Goal: Information Seeking & Learning: Learn about a topic

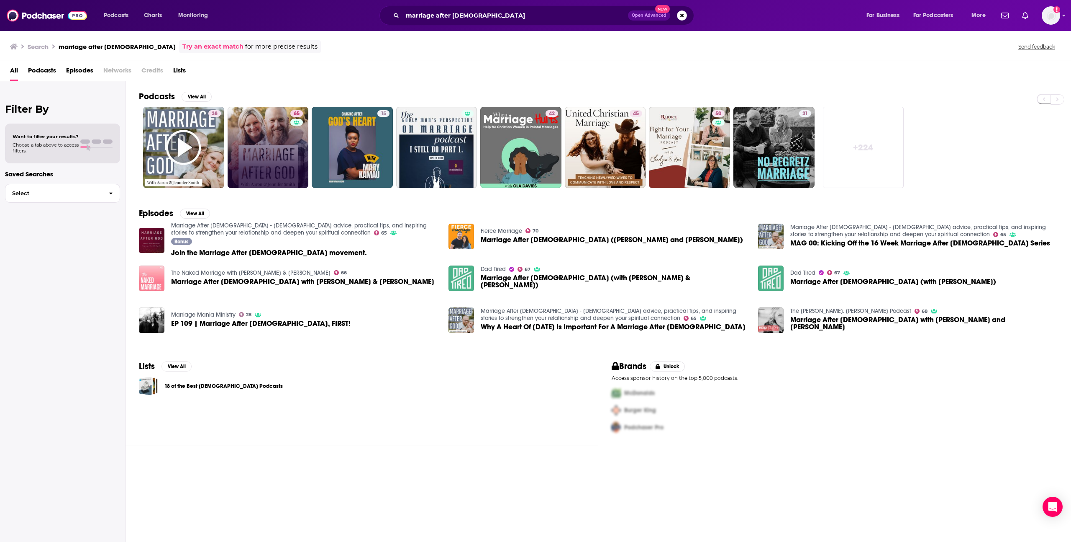
click at [282, 128] on link "65" at bounding box center [268, 147] width 81 height 81
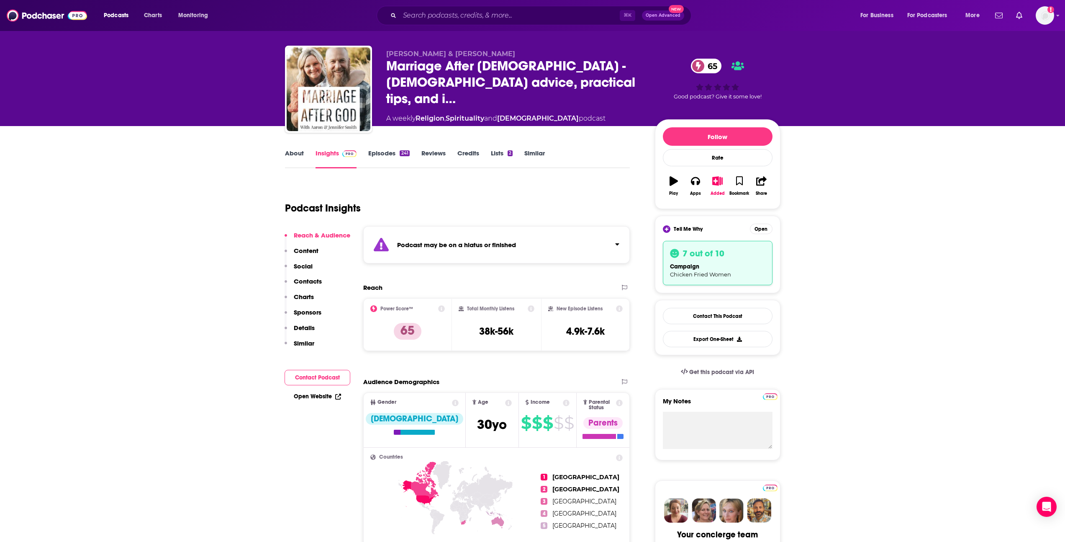
scroll to position [13, 0]
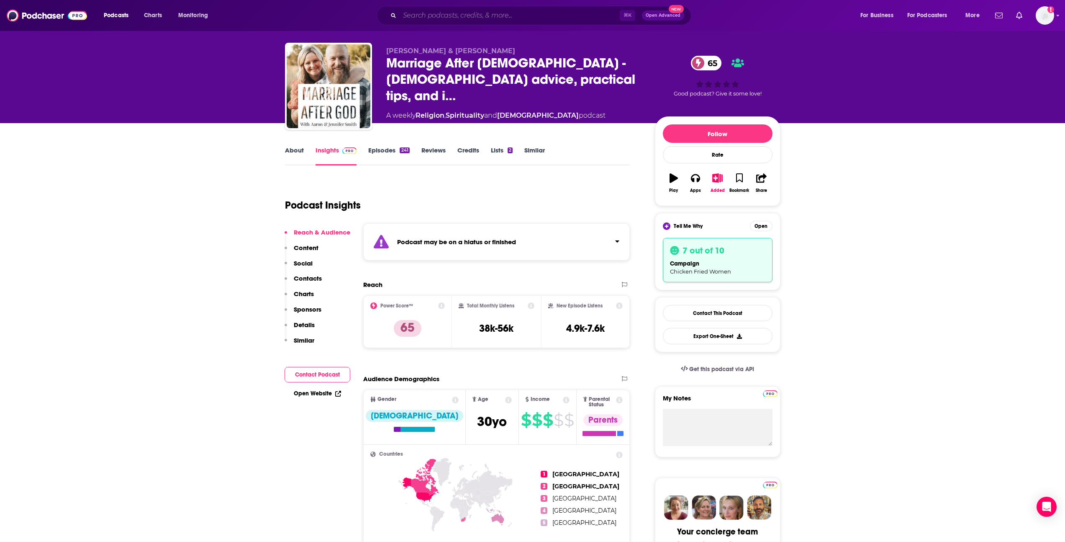
click at [427, 14] on input "Search podcasts, credits, & more..." at bounding box center [510, 15] width 220 height 13
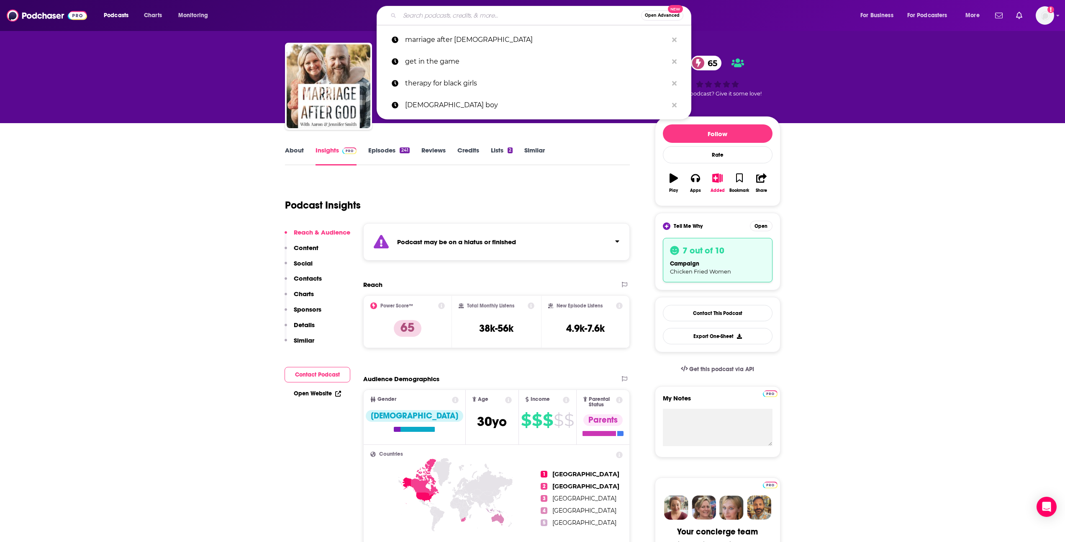
paste input "MTNTOUGH"
type input "MTNTOUGH"
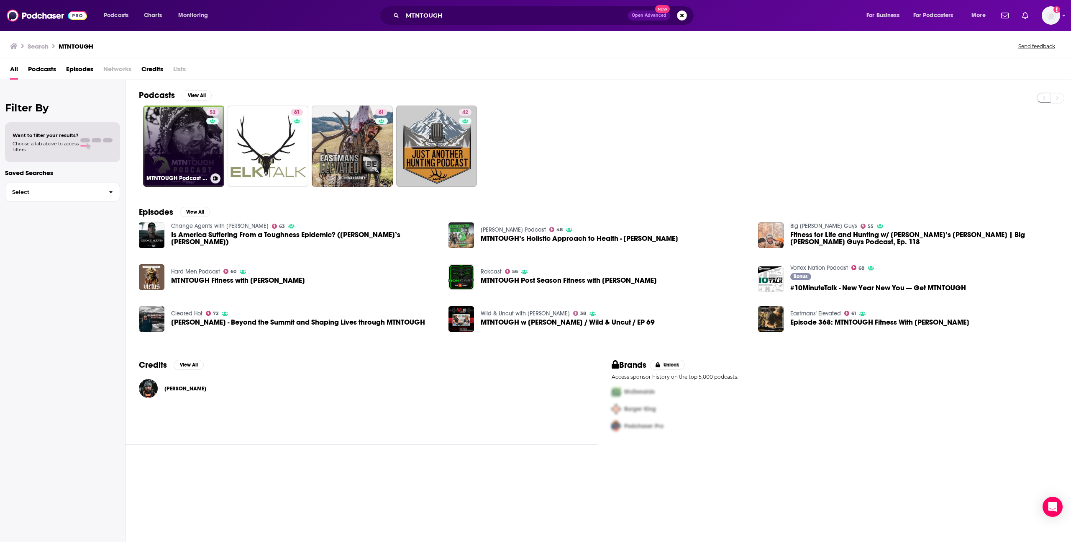
click at [213, 151] on div "52" at bounding box center [213, 141] width 15 height 64
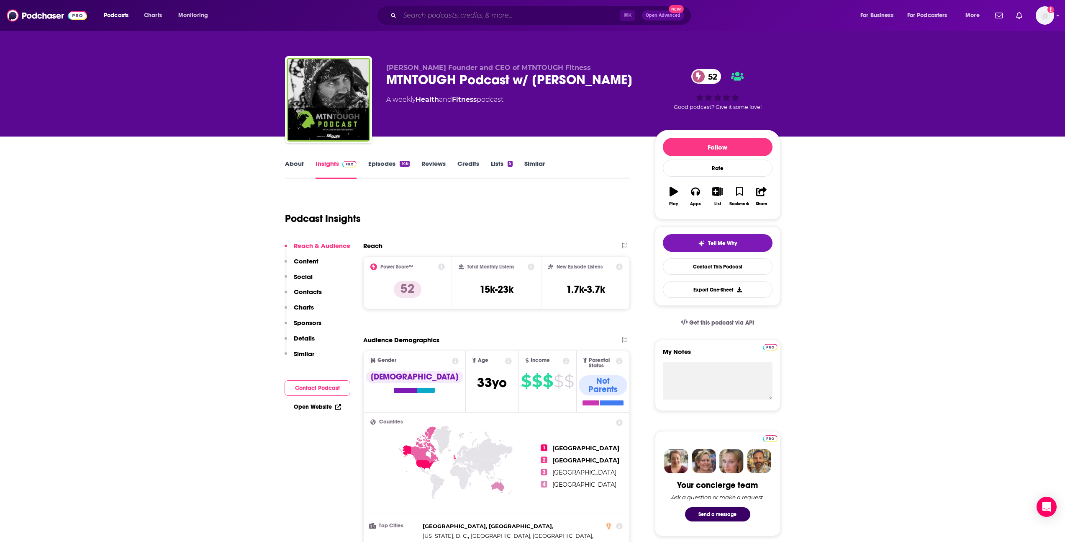
click at [449, 15] on input "Search podcasts, credits, & more..." at bounding box center [510, 15] width 220 height 13
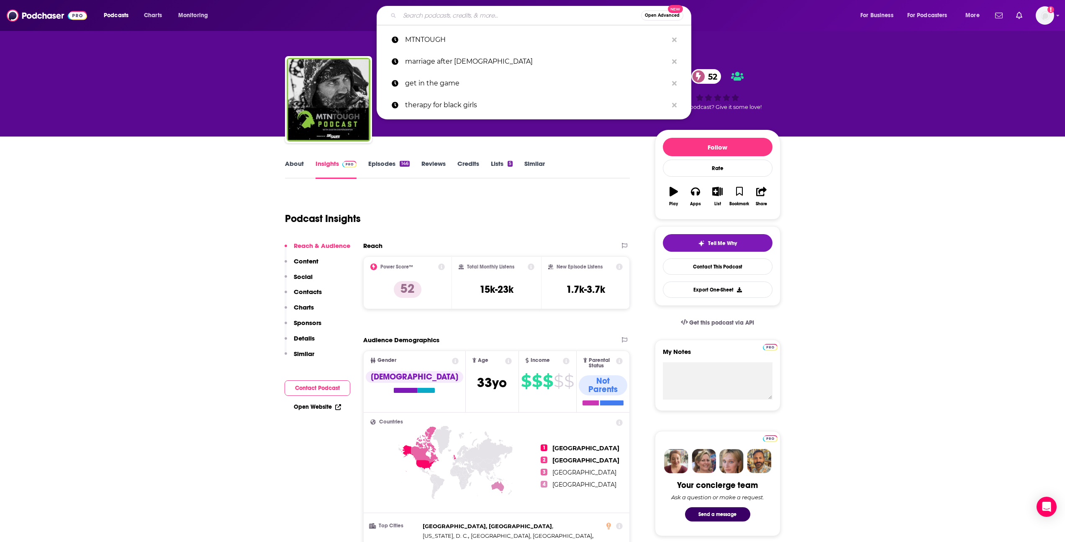
paste input "Pastor to [DEMOGRAPHIC_DATA]"
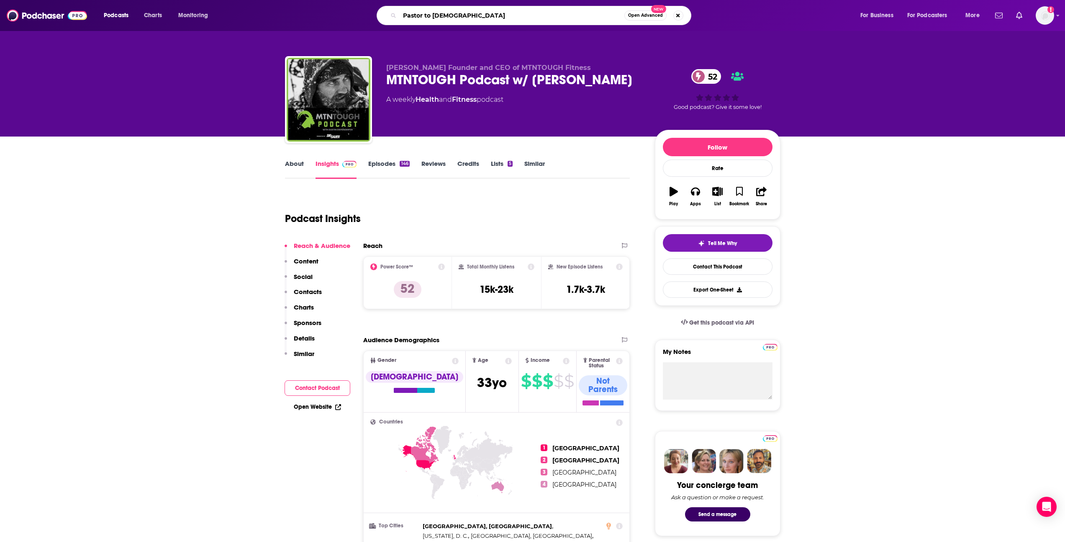
click at [406, 14] on input "Pastor to [DEMOGRAPHIC_DATA]" at bounding box center [512, 15] width 225 height 13
type input "Pastor to [DEMOGRAPHIC_DATA]"
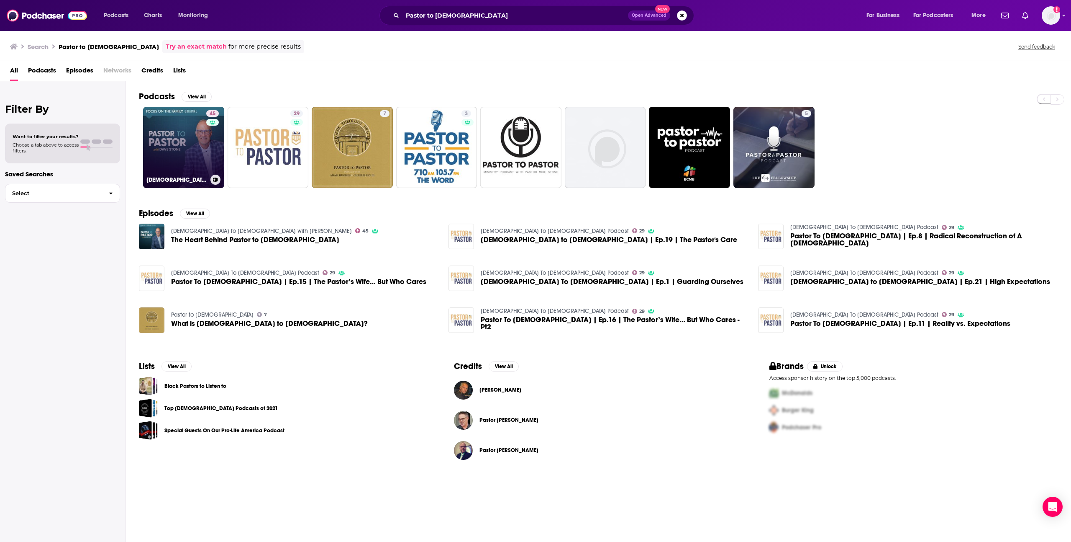
click at [193, 136] on link "45 [DEMOGRAPHIC_DATA] to [DEMOGRAPHIC_DATA] with [PERSON_NAME]" at bounding box center [183, 147] width 81 height 81
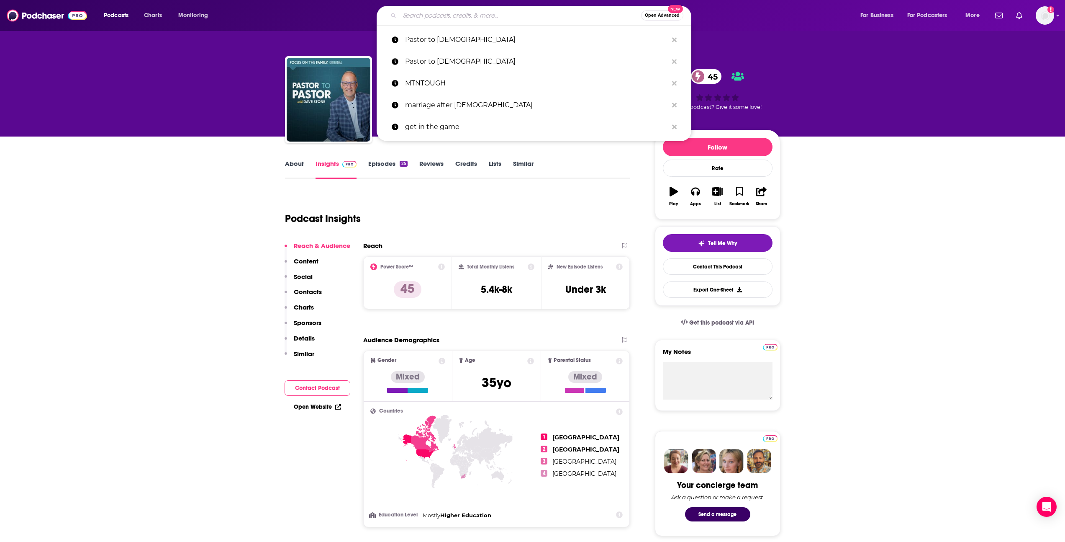
click at [424, 18] on input "Search podcasts, credits, & more..." at bounding box center [520, 15] width 241 height 13
paste input "Shedding Light"
type input "Shedding Light"
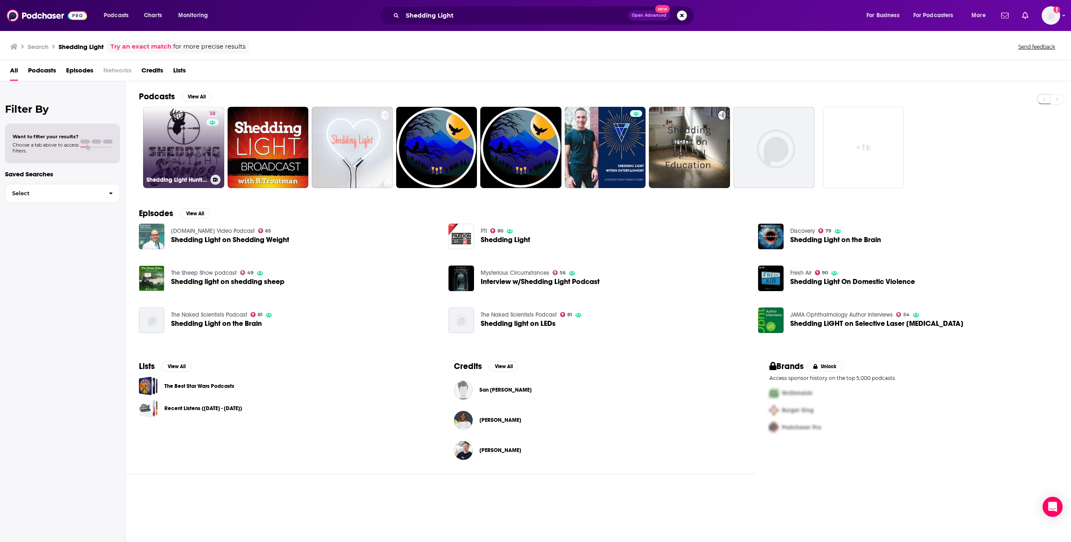
click at [190, 161] on link "38 Shedding Light Hunting Stories Podcast" at bounding box center [183, 147] width 81 height 81
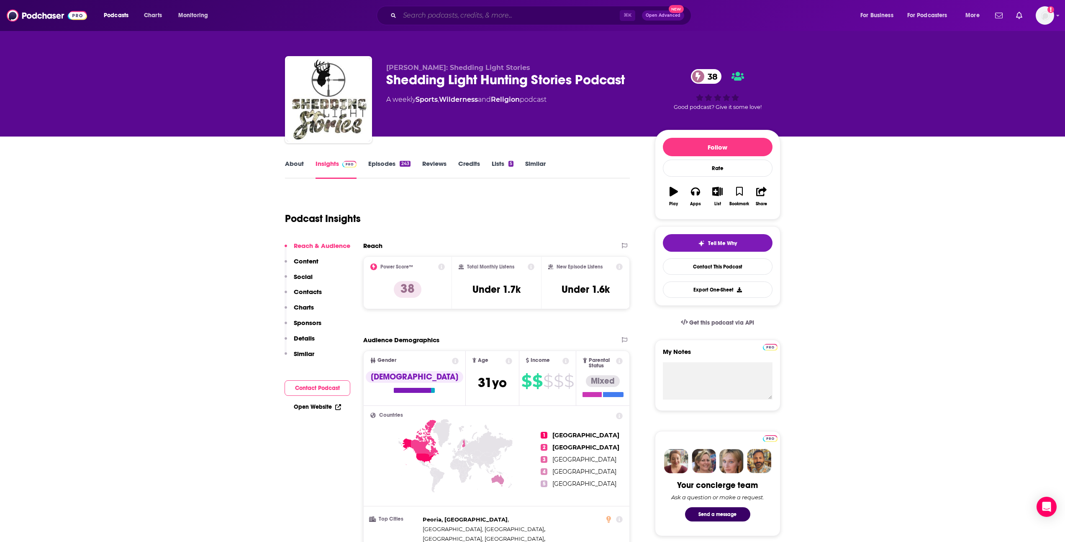
click at [415, 13] on input "Search podcasts, credits, & more..." at bounding box center [510, 15] width 220 height 13
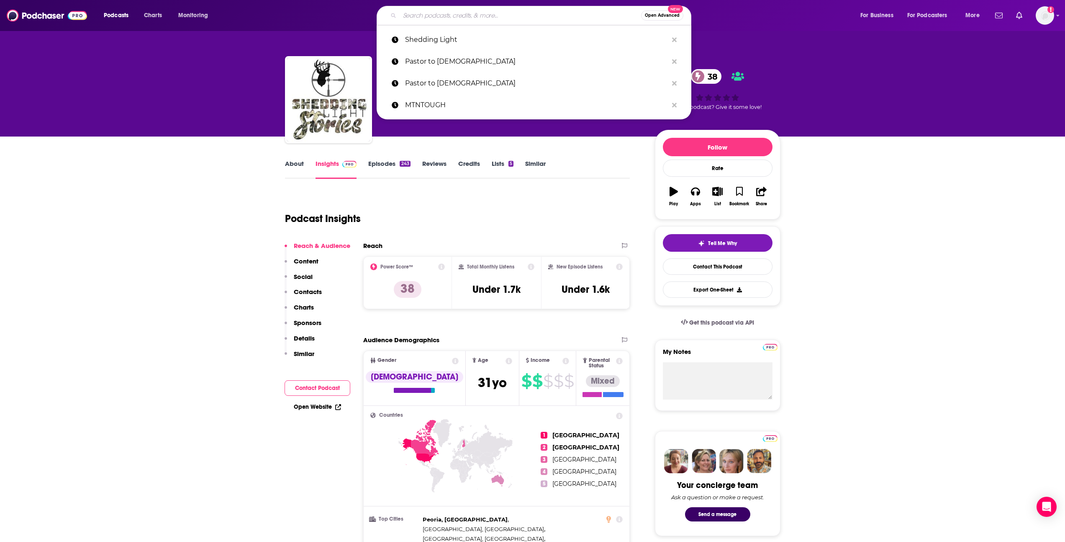
paste input "Walk Worthy Podcast"
type input "Walk Worthy Podcast"
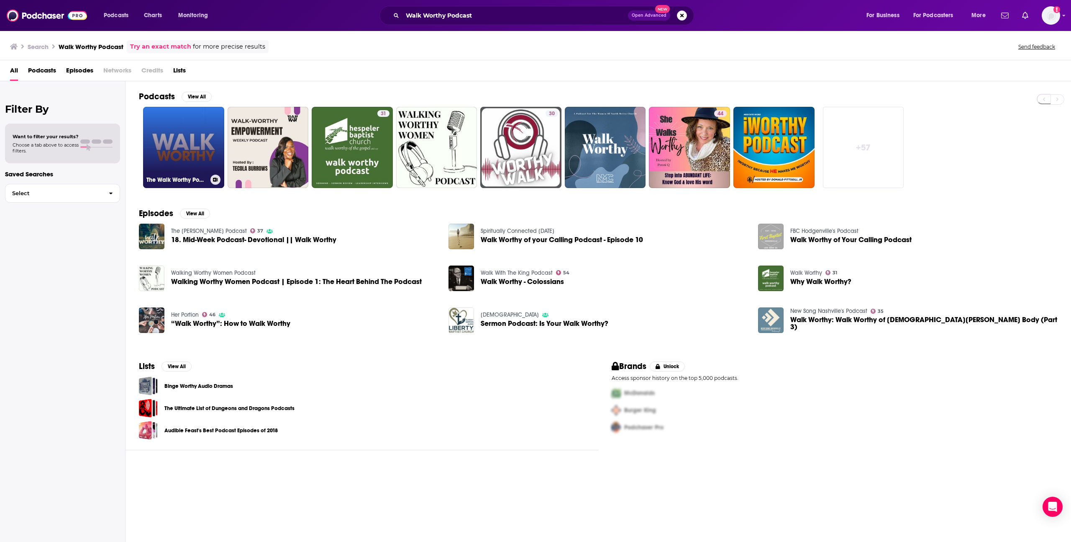
click at [171, 129] on link "The Walk Worthy Podcast" at bounding box center [183, 147] width 81 height 81
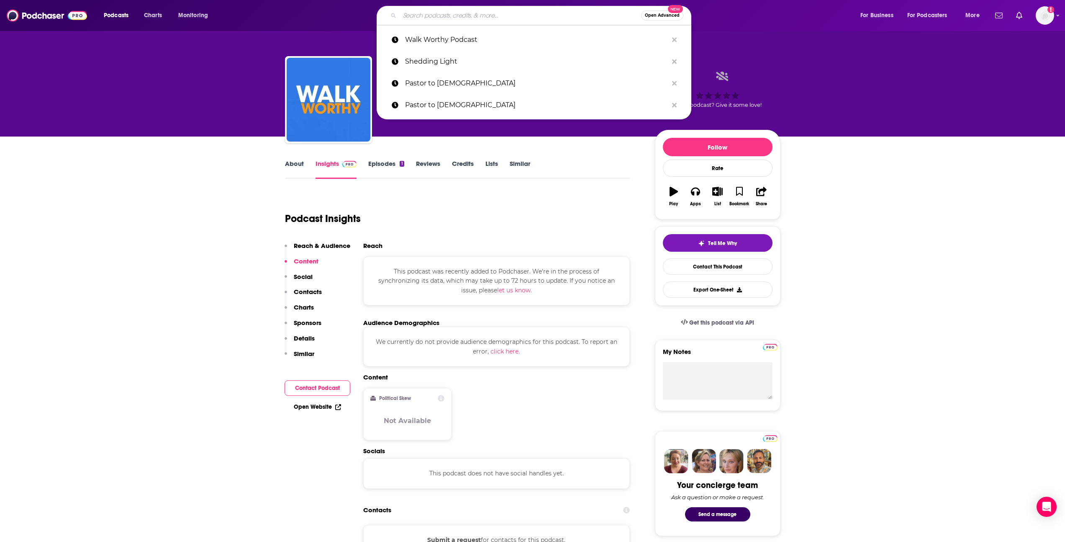
click at [426, 10] on input "Search podcasts, credits, & more..." at bounding box center [520, 15] width 241 height 13
paste input "The Lion Within Us"
type input "The Lion Within Us"
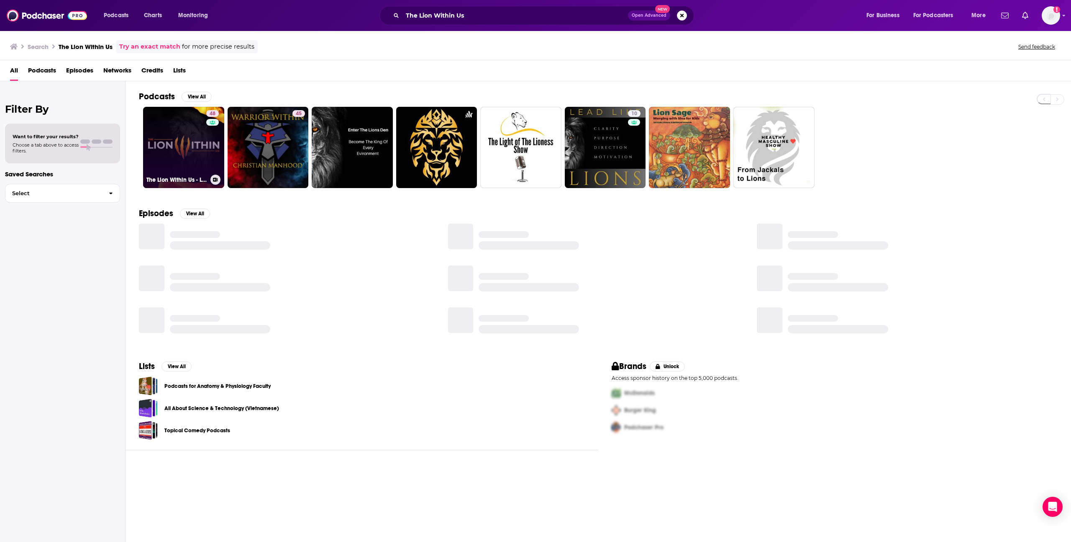
click at [173, 166] on link "48 The Lion Within Us - Leadership for [DEMOGRAPHIC_DATA] Men" at bounding box center [183, 147] width 81 height 81
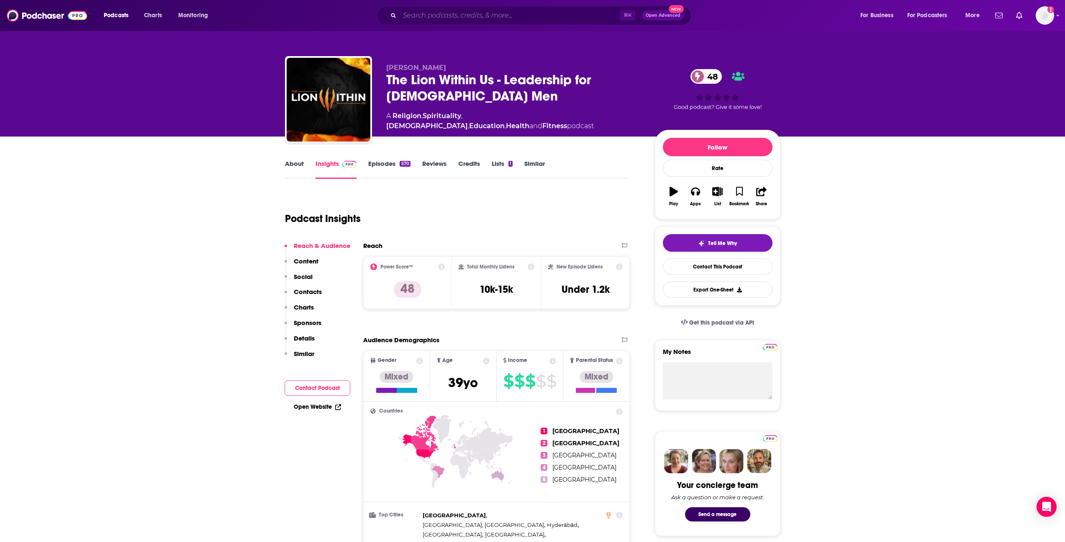
click at [412, 16] on input "Search podcasts, credits, & more..." at bounding box center [510, 15] width 220 height 13
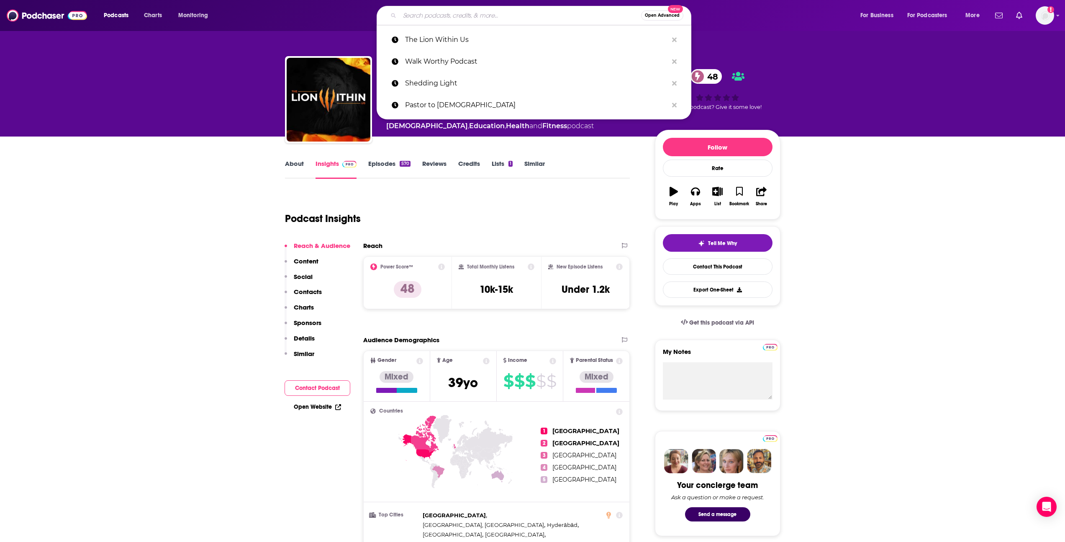
paste input "Lifestyle Design Podcast"
type input "Lifestyle Design Podcast"
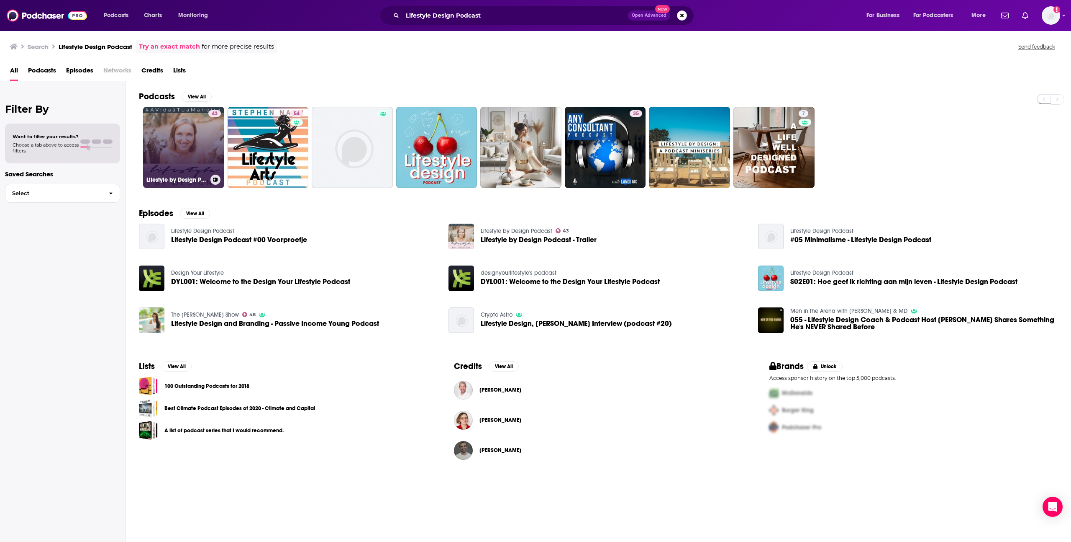
click at [175, 135] on link "43 Lifestyle by Design Podcast" at bounding box center [183, 147] width 81 height 81
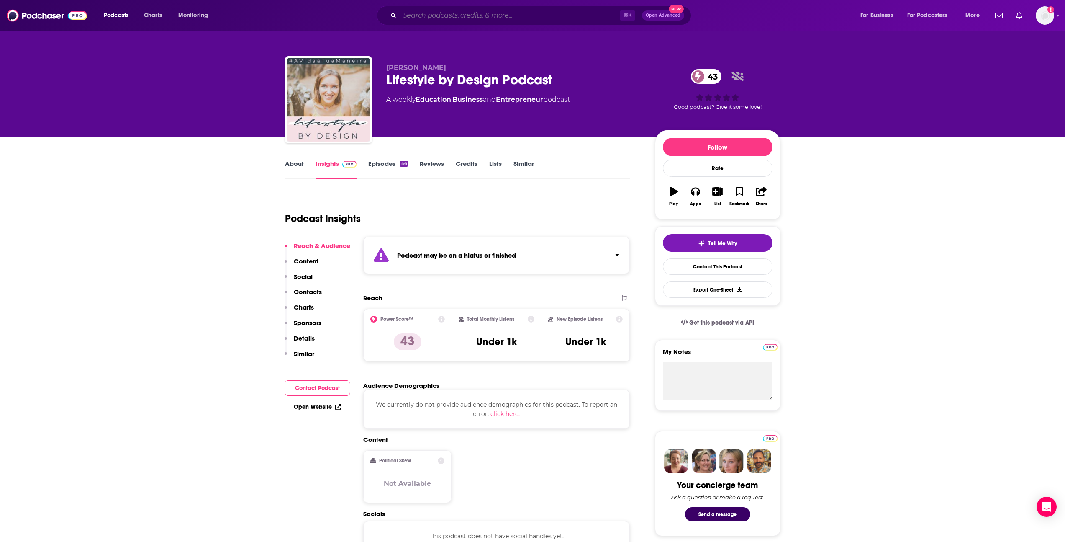
click at [433, 15] on input "Search podcasts, credits, & more..." at bounding box center [510, 15] width 220 height 13
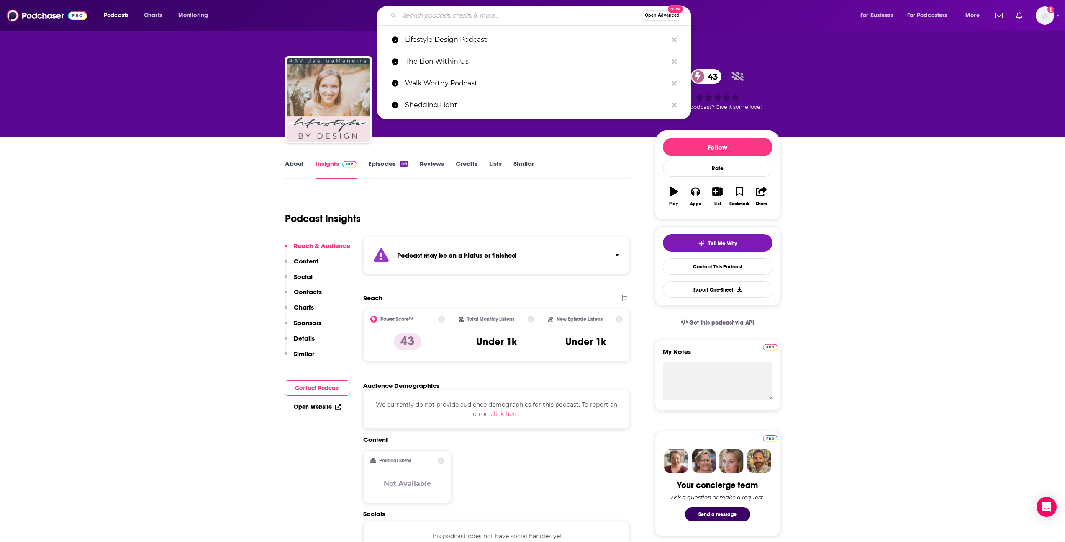
paste input "FORGE Truth"
type input "FORGE Truth"
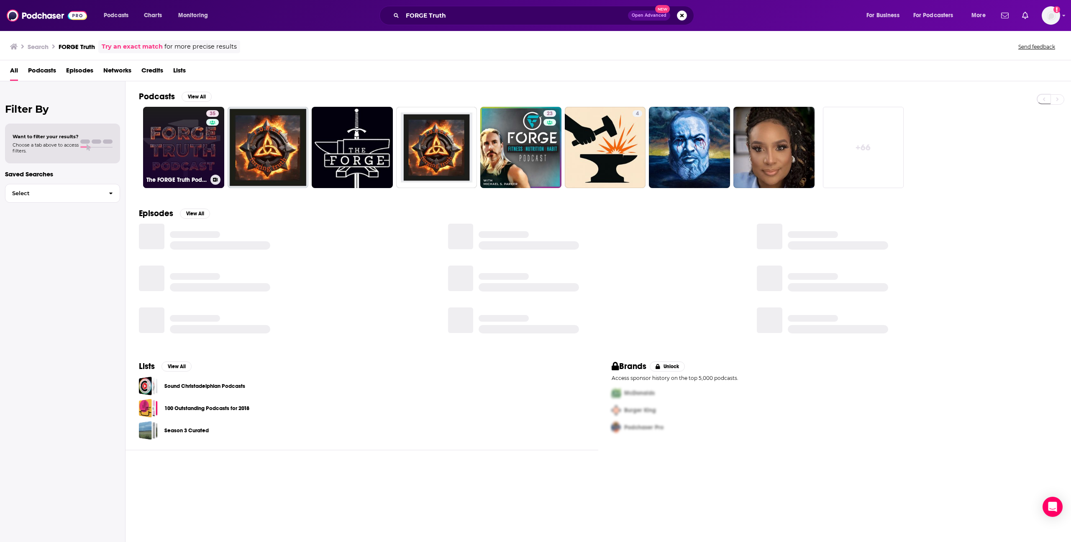
click at [187, 170] on link "35 The FORGE Truth Podcast" at bounding box center [183, 147] width 81 height 81
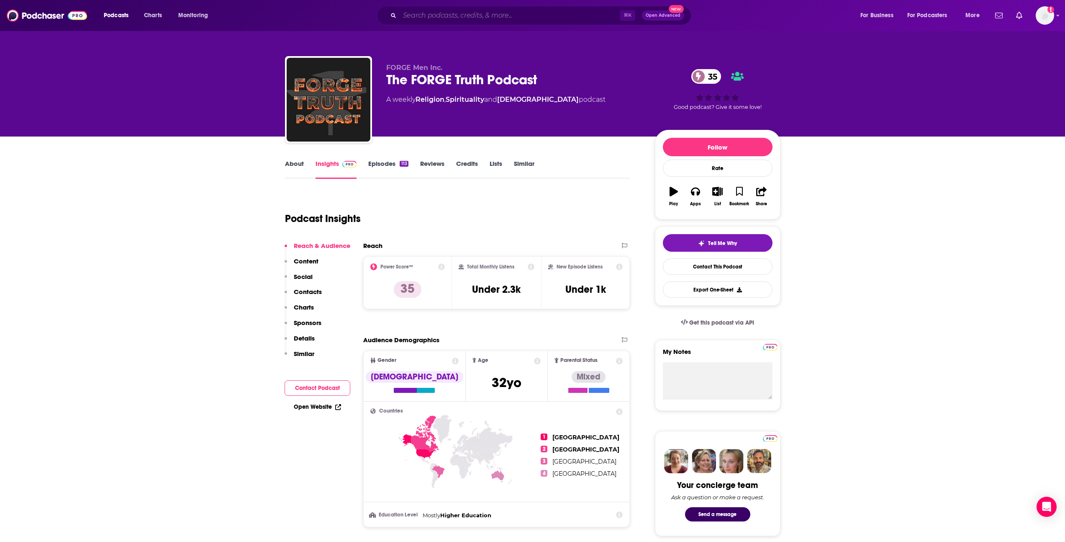
click at [450, 16] on input "Search podcasts, credits, & more..." at bounding box center [510, 15] width 220 height 13
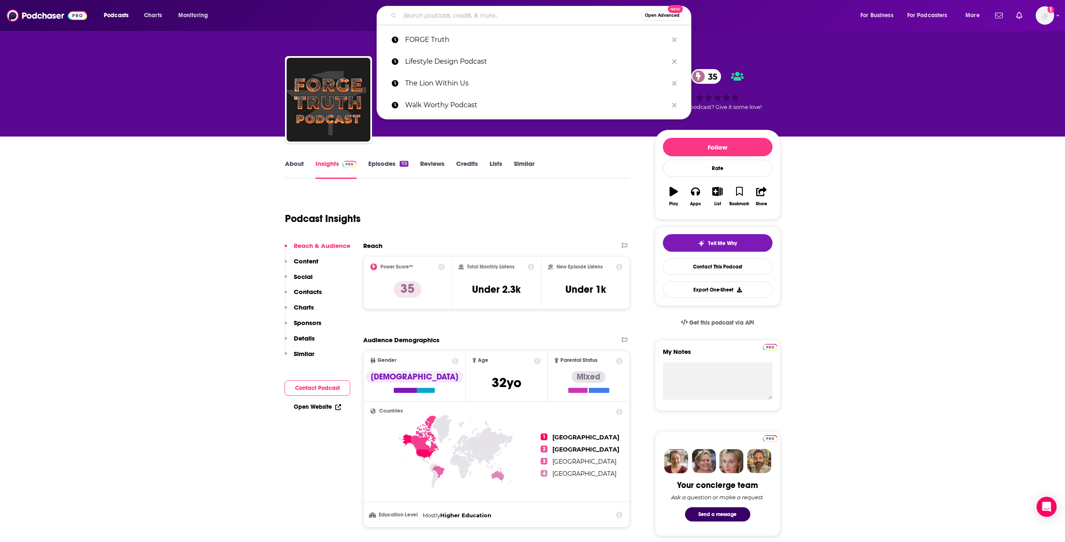
paste input "[PERSON_NAME] with a Leader"
type input "[PERSON_NAME] with a Leader"
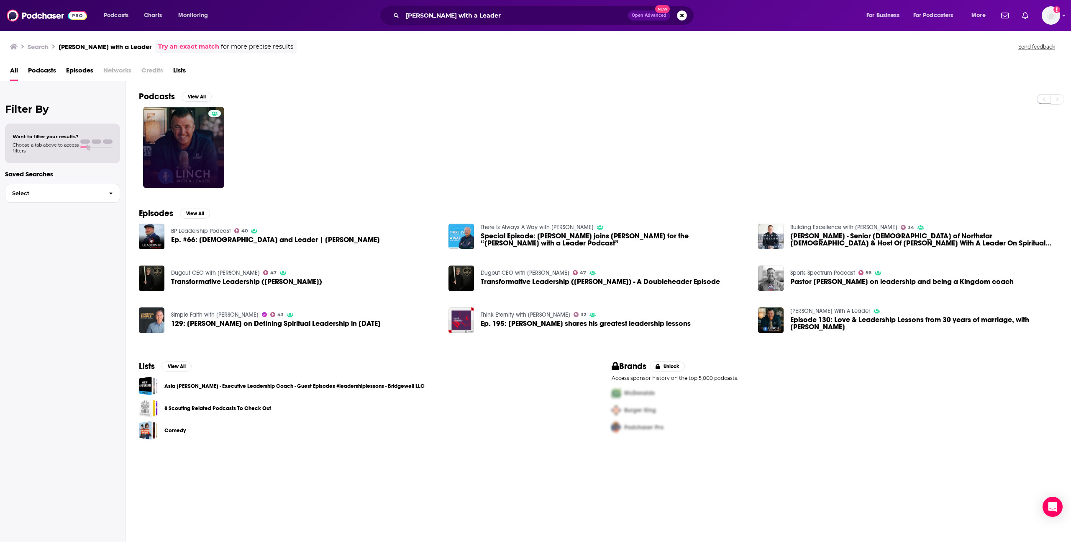
click at [167, 148] on link at bounding box center [183, 147] width 81 height 81
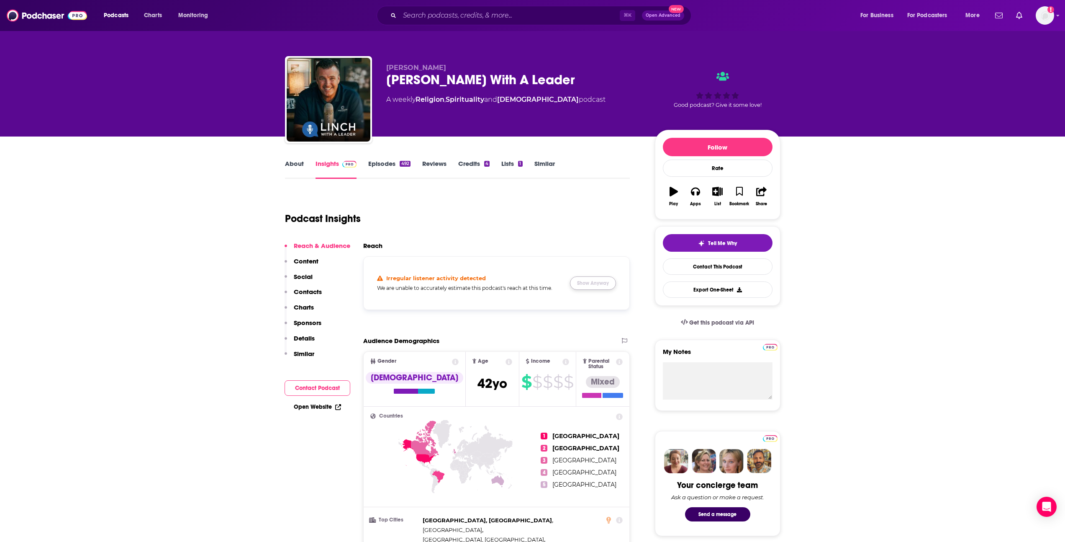
click at [608, 287] on button "Show Anyway" at bounding box center [593, 282] width 46 height 13
click at [439, 19] on input "Search podcasts, credits, & more..." at bounding box center [510, 15] width 220 height 13
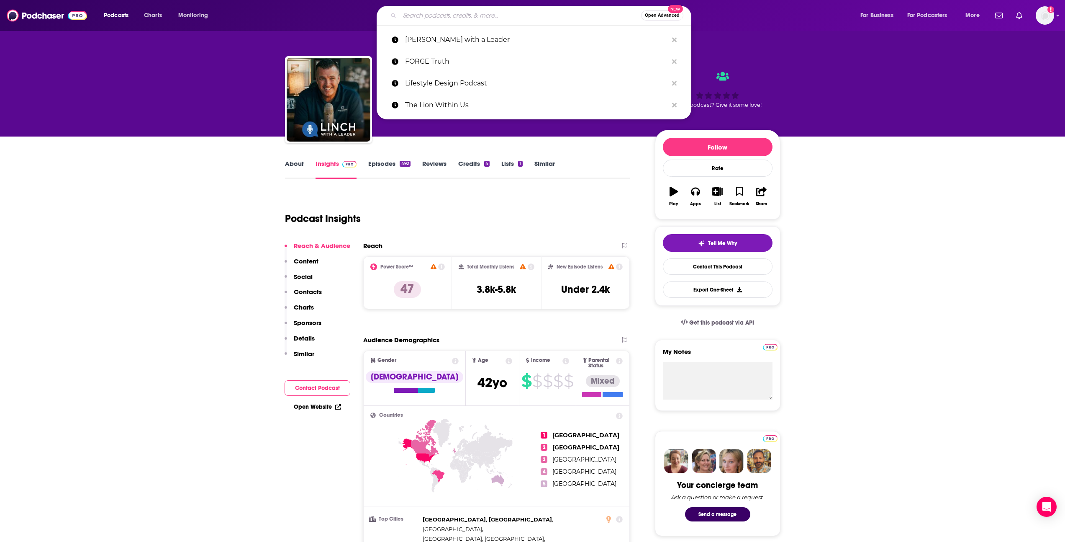
paste input "Life Over Coffee"
type input "Life Over Coffee"
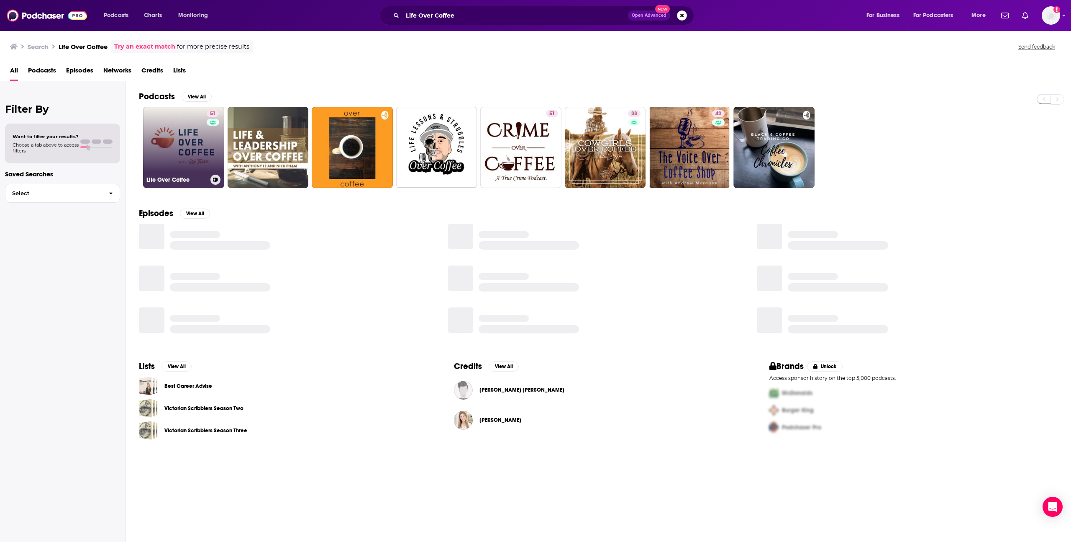
click at [190, 133] on link "51 Life Over Coffee" at bounding box center [183, 147] width 81 height 81
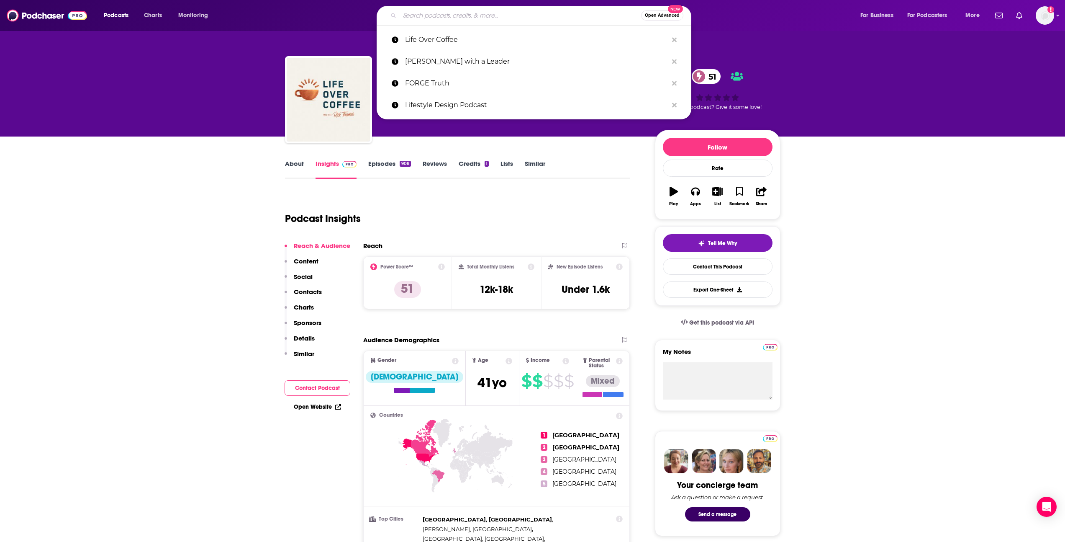
click at [416, 20] on input "Search podcasts, credits, & more..." at bounding box center [520, 15] width 241 height 13
paste input "Man After [DEMOGRAPHIC_DATA]"
type input "Man After [DEMOGRAPHIC_DATA]"
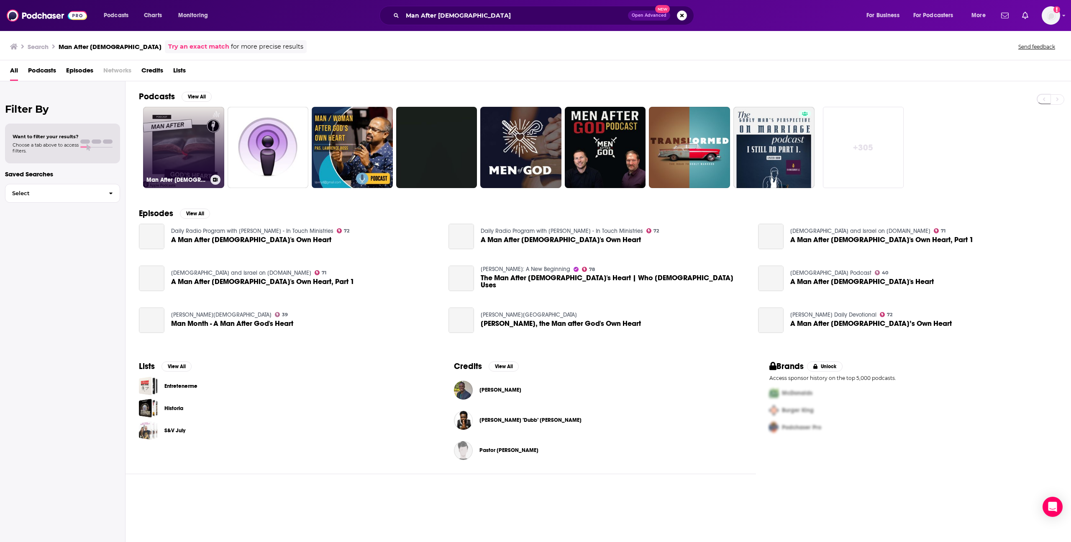
click at [175, 159] on link "Man After [DEMOGRAPHIC_DATA] Podcast" at bounding box center [183, 147] width 81 height 81
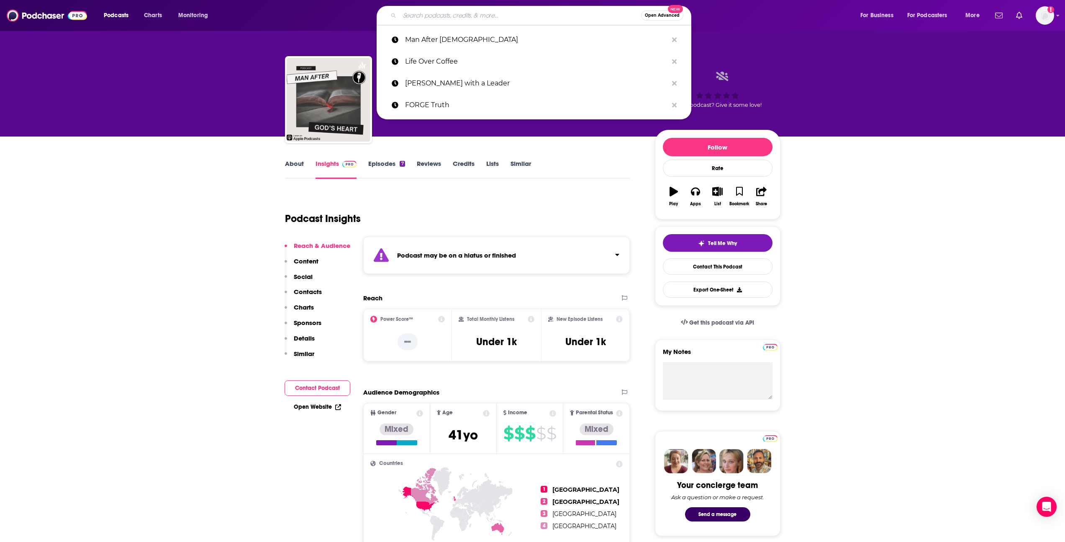
click at [416, 17] on input "Search podcasts, credits, & more..." at bounding box center [520, 15] width 241 height 13
paste input "Legacy Dads"
type input "Legacy Dads"
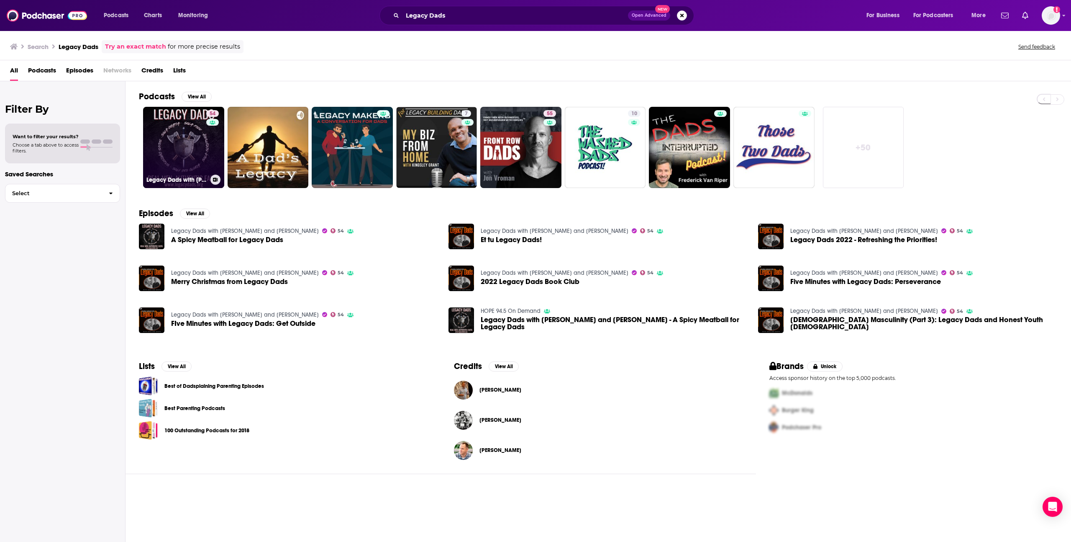
click at [183, 147] on link "54 Legacy Dads with [PERSON_NAME] and [PERSON_NAME]" at bounding box center [183, 147] width 81 height 81
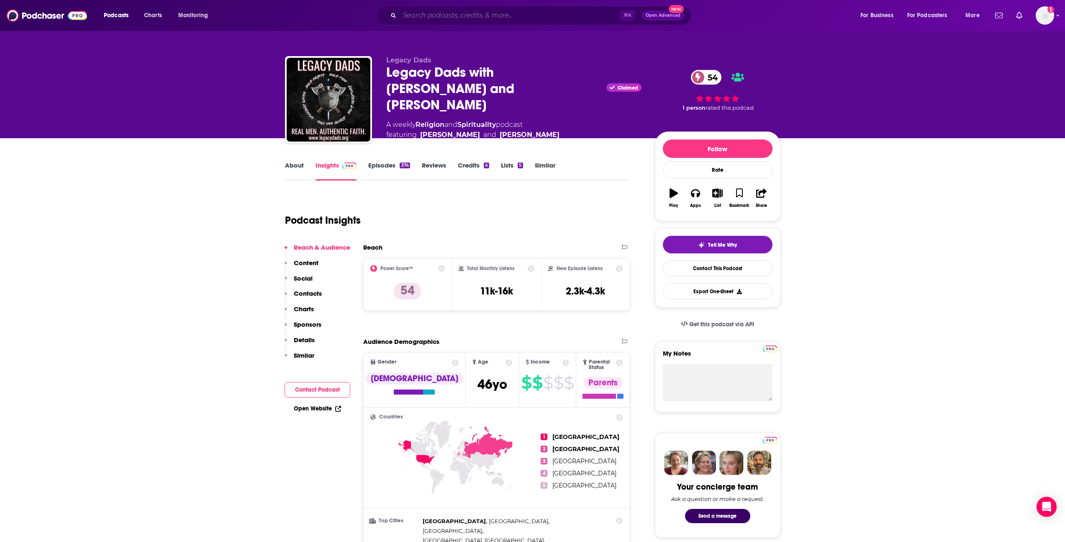
click at [406, 16] on input "Search podcasts, credits, & more..." at bounding box center [510, 15] width 220 height 13
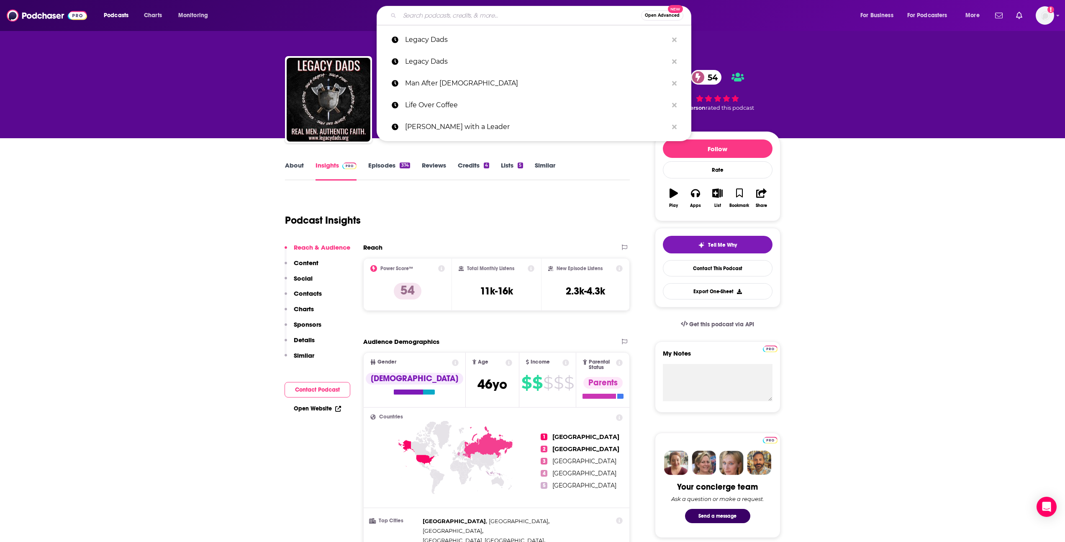
paste input "Last in Line Leadership"
type input "Last in Line Leadership"
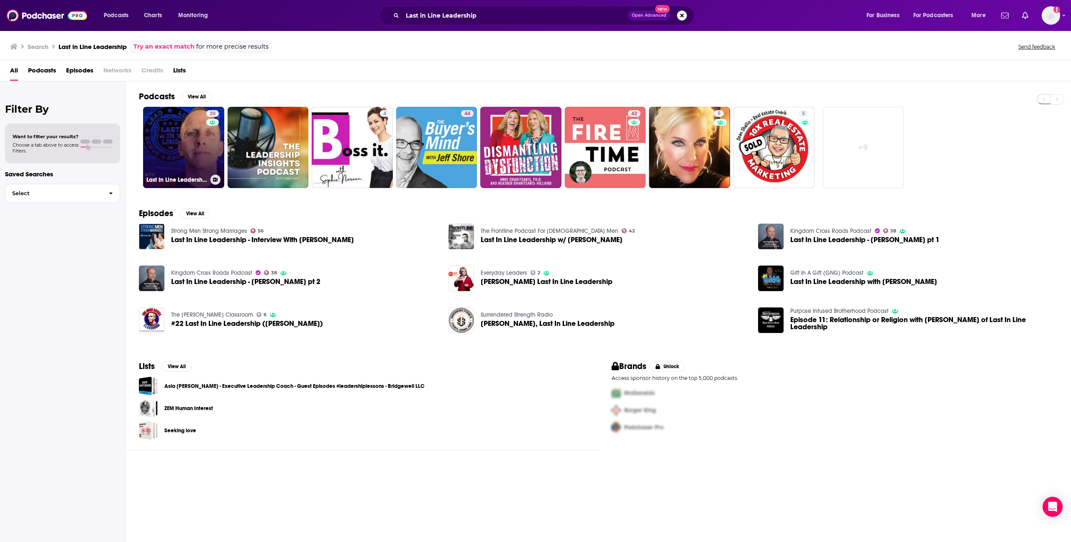
click at [198, 123] on link "20 Last In Line Leadership" at bounding box center [183, 147] width 81 height 81
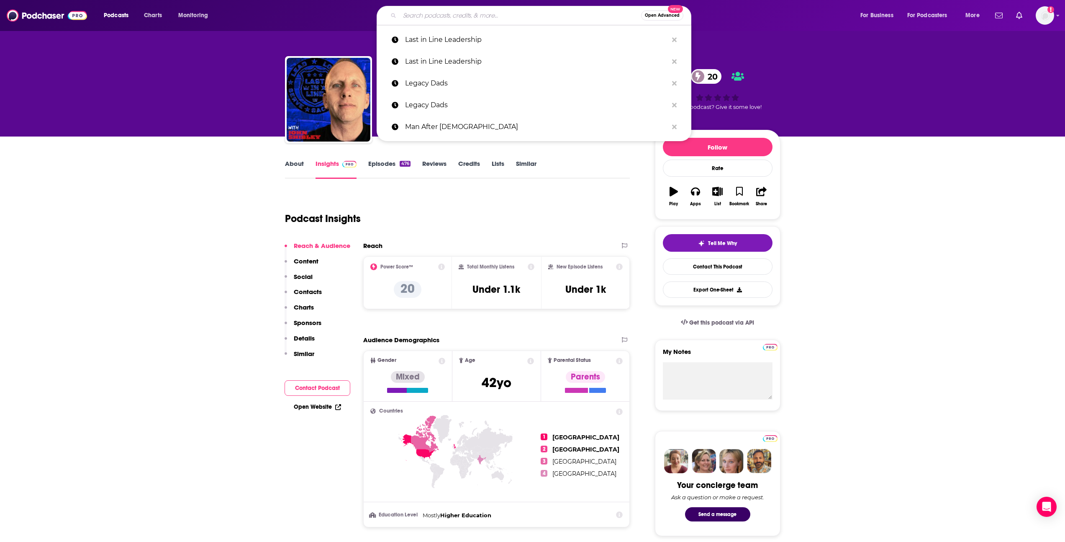
click at [550, 14] on input "Search podcasts, credits, & more..." at bounding box center [520, 15] width 241 height 13
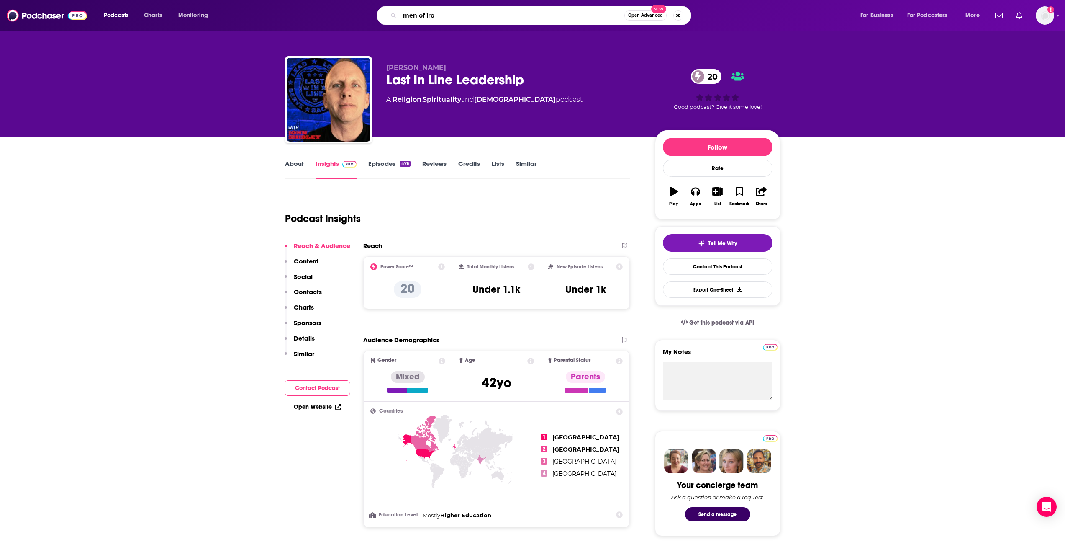
type input "men of iron"
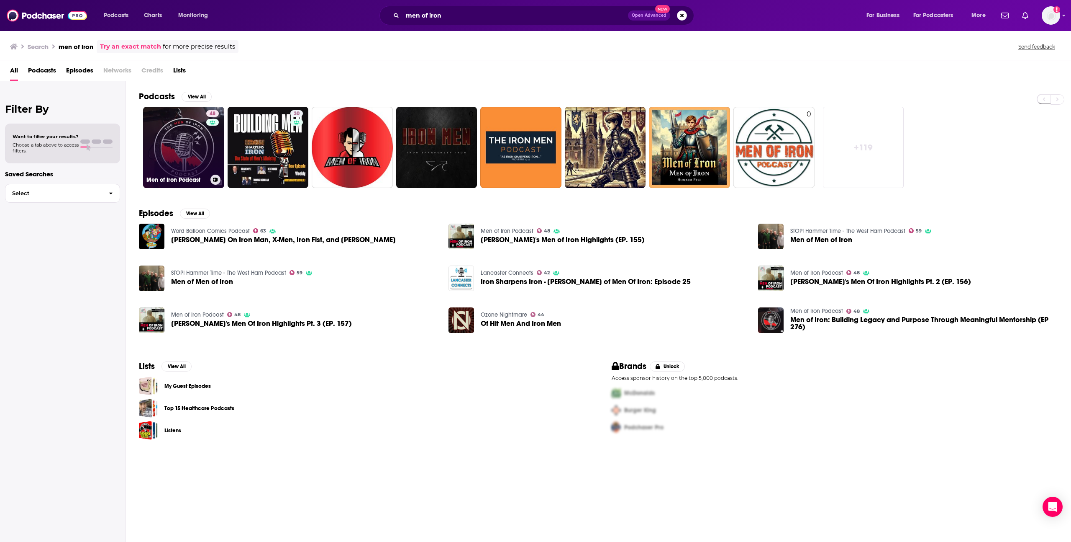
click at [181, 142] on link "48 Men of Iron Podcast" at bounding box center [183, 147] width 81 height 81
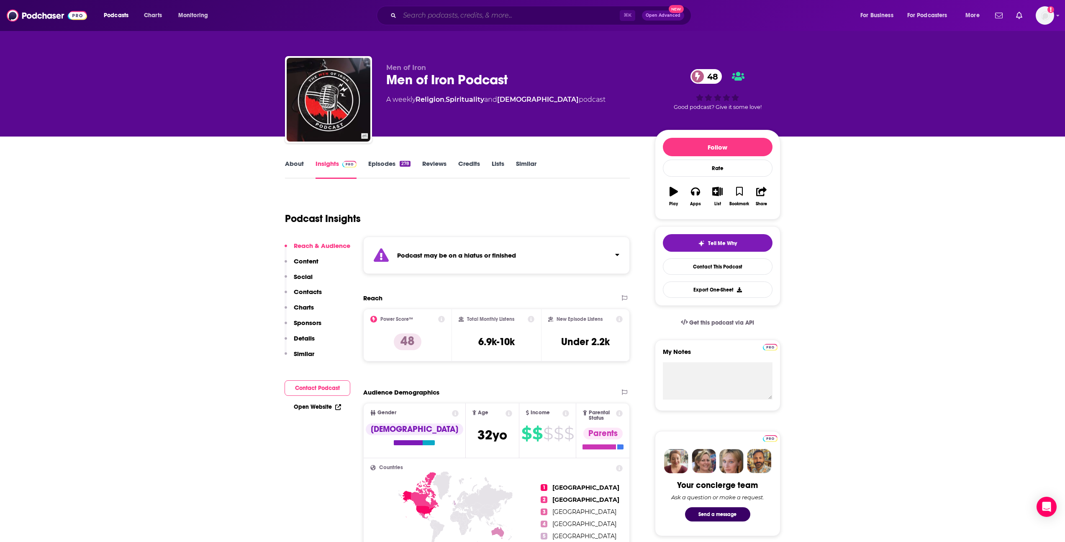
click at [409, 12] on input "Search podcasts, credits, & more..." at bounding box center [510, 15] width 220 height 13
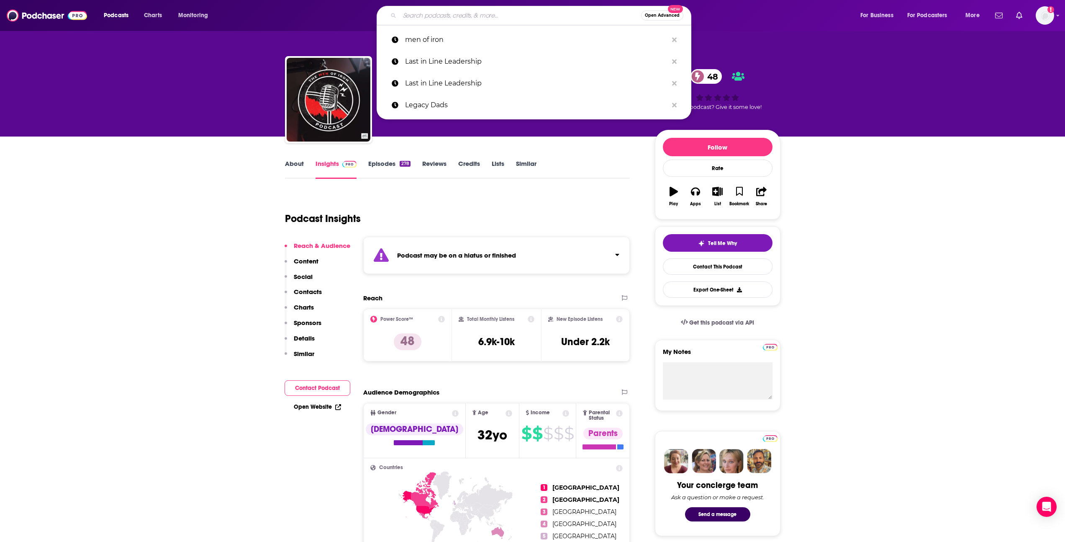
paste input "Breakfall Podcast"
type input "Breakfall Podcast"
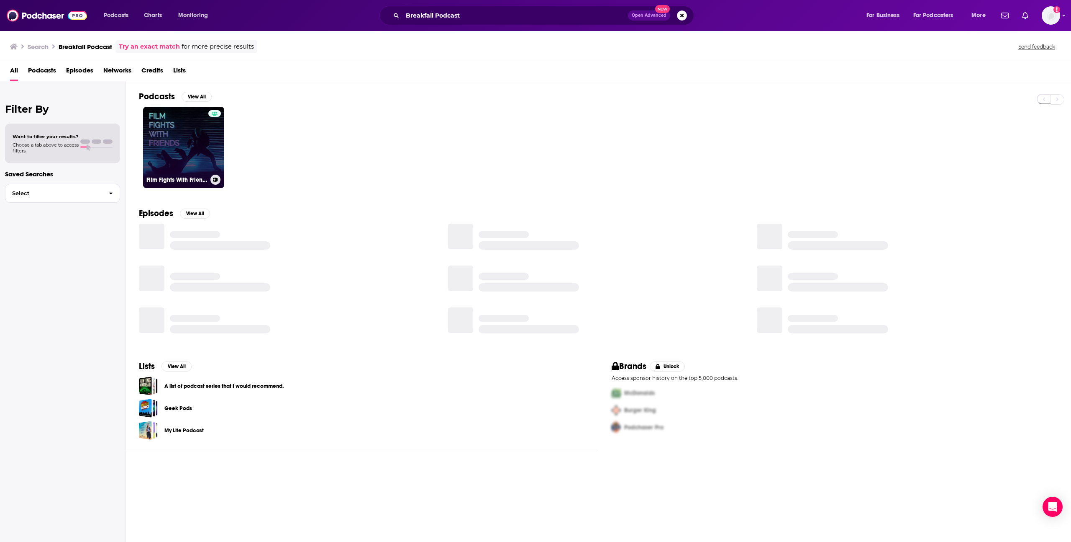
click at [189, 136] on link "Film Fights With Friends" at bounding box center [183, 147] width 81 height 81
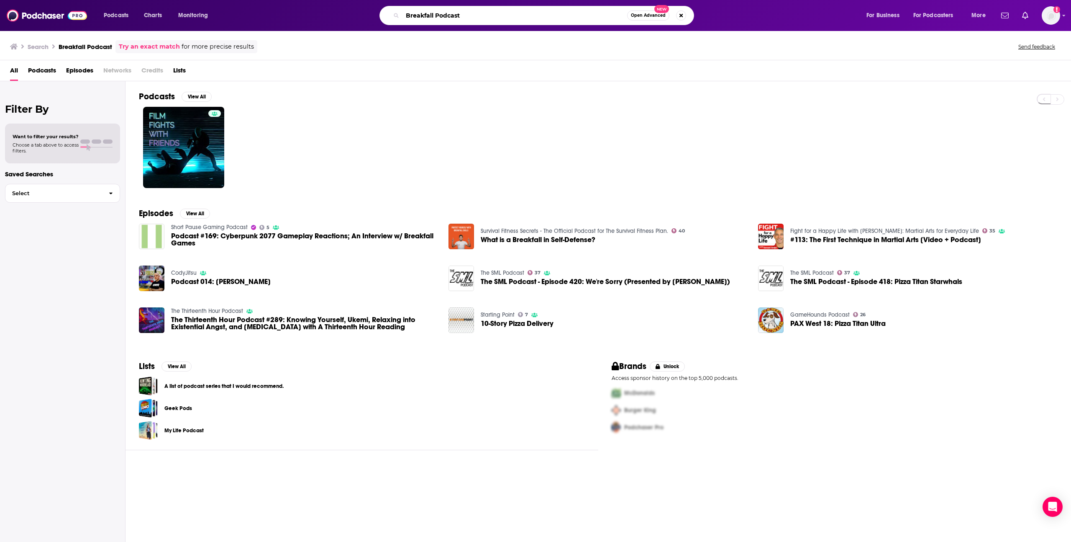
click at [460, 18] on input "Breakfall Podcast" at bounding box center [515, 15] width 225 height 13
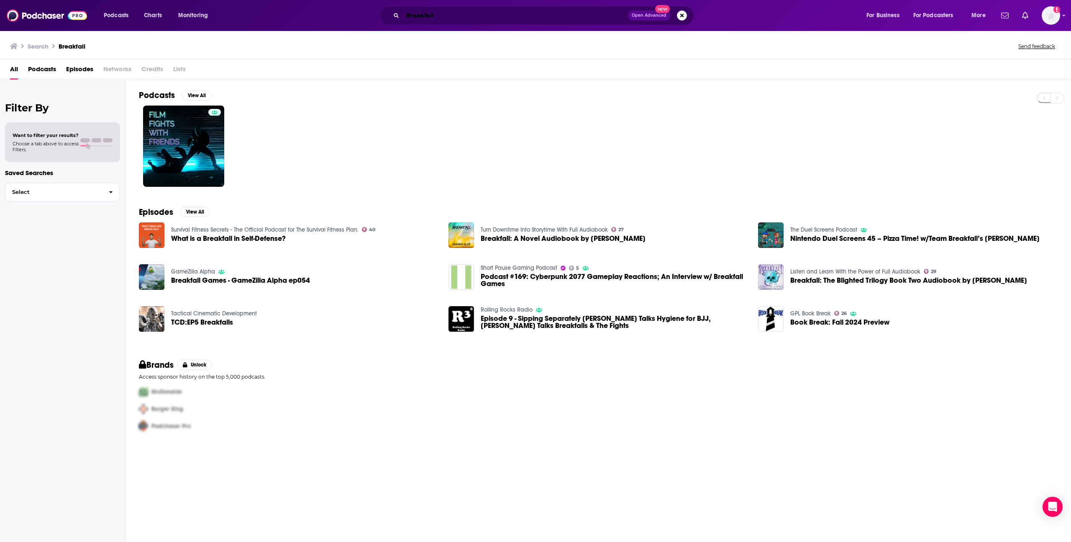
click at [460, 10] on input "Breakfall" at bounding box center [516, 15] width 226 height 13
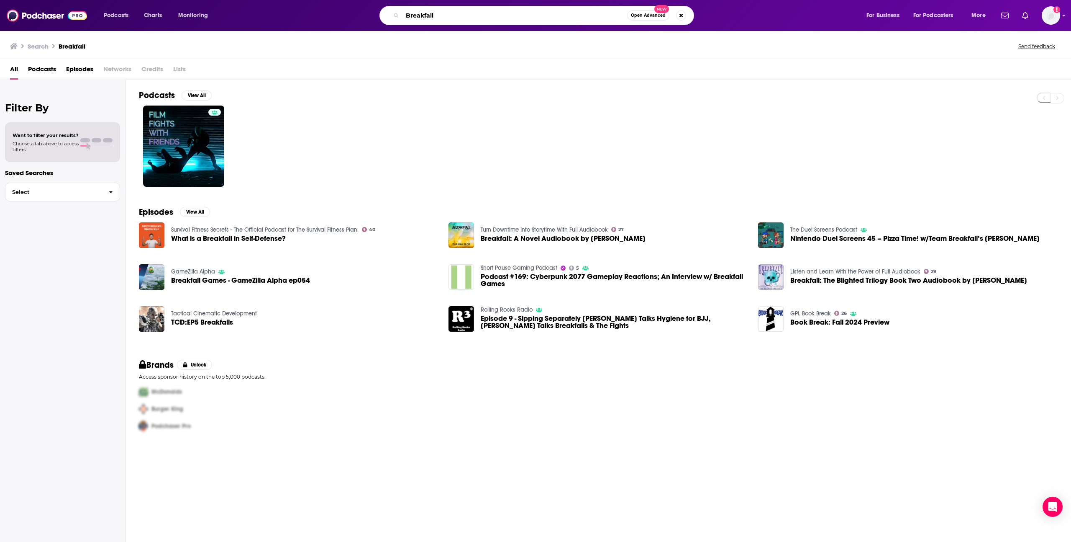
paste input "The Speakeasy Podcast"
type input "The Speakeasy Podcast"
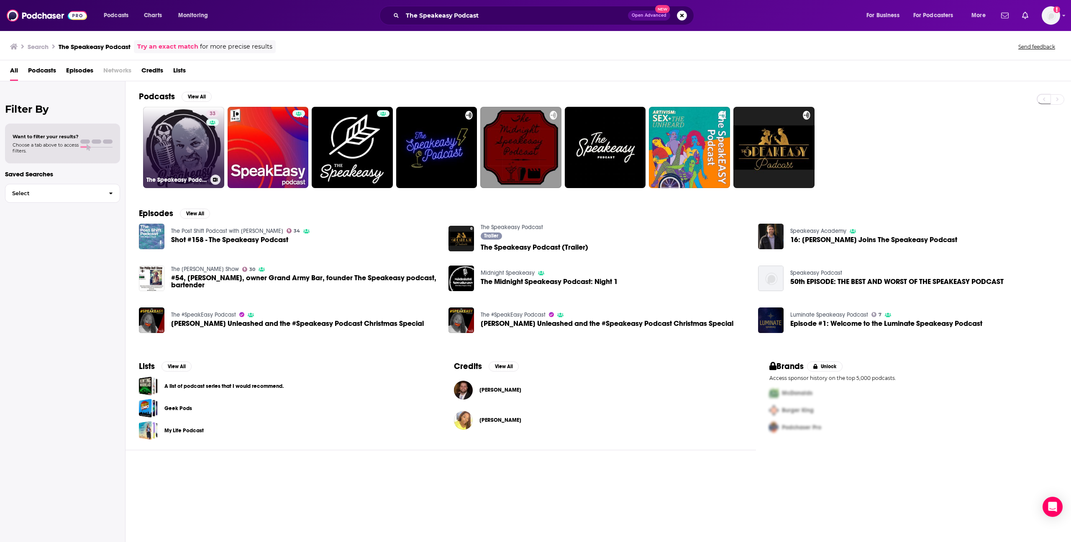
click at [205, 131] on link "33 The Speakeasy Podcast with [PERSON_NAME]" at bounding box center [183, 147] width 81 height 81
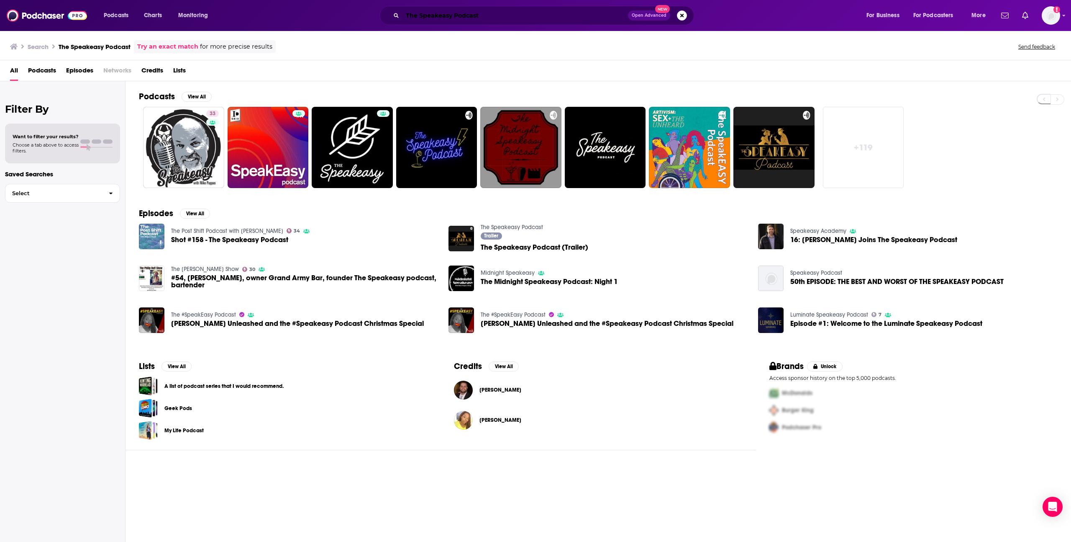
click at [467, 13] on input "The Speakeasy Podcast" at bounding box center [516, 15] width 226 height 13
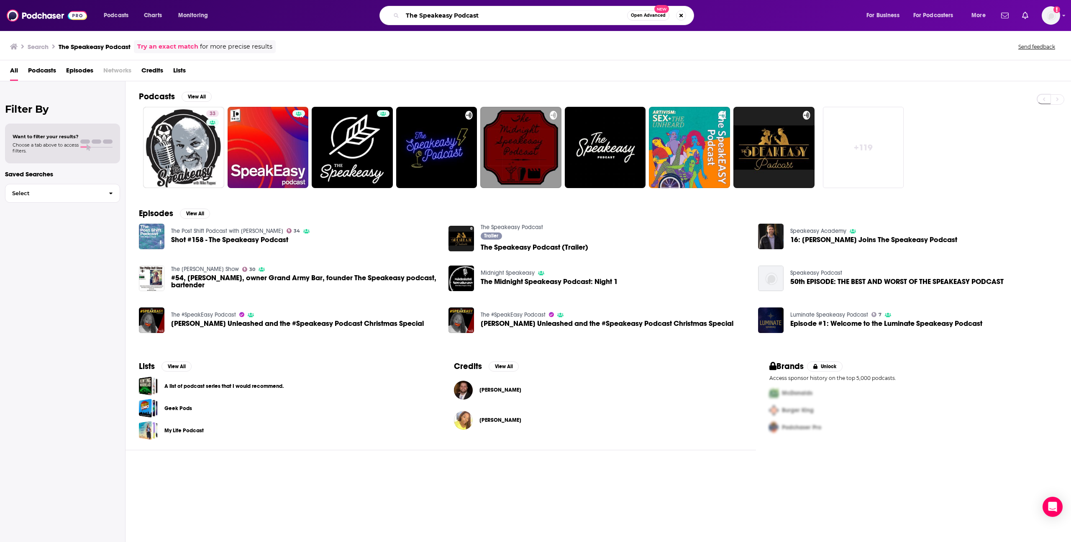
click at [467, 13] on input "The Speakeasy Podcast" at bounding box center [515, 15] width 225 height 13
type input "The Speakeasy"
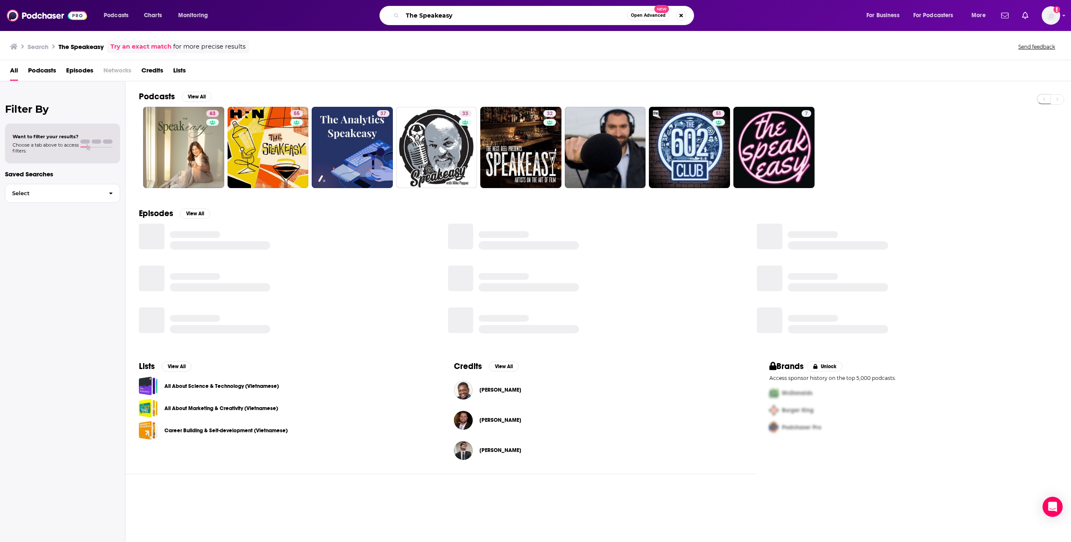
drag, startPoint x: 420, startPoint y: 17, endPoint x: 382, endPoint y: 17, distance: 38.1
click at [382, 17] on div "The Speakeasy Open Advanced New" at bounding box center [537, 15] width 315 height 19
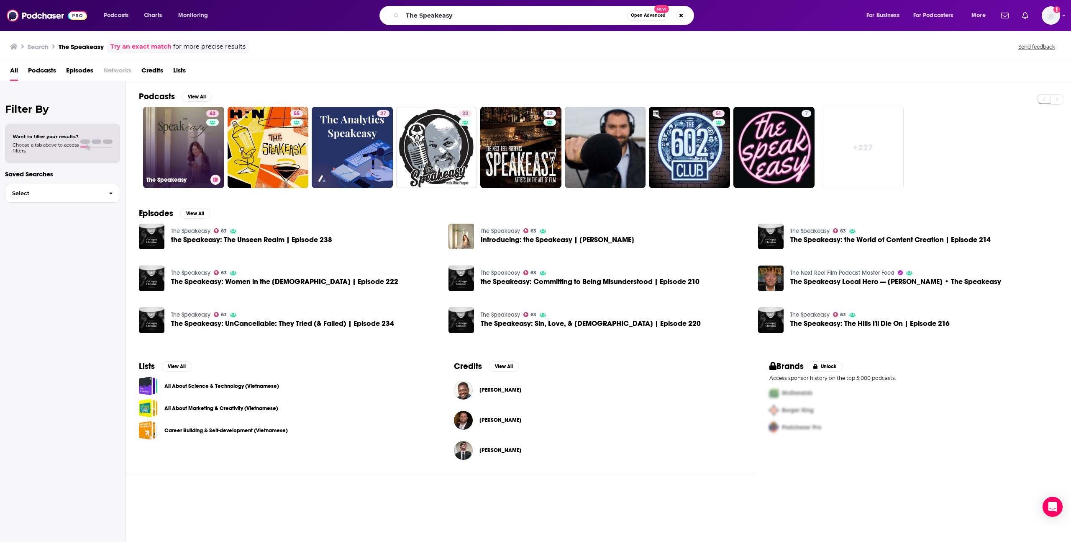
click at [195, 133] on link "63 The Speakeasy" at bounding box center [183, 147] width 81 height 81
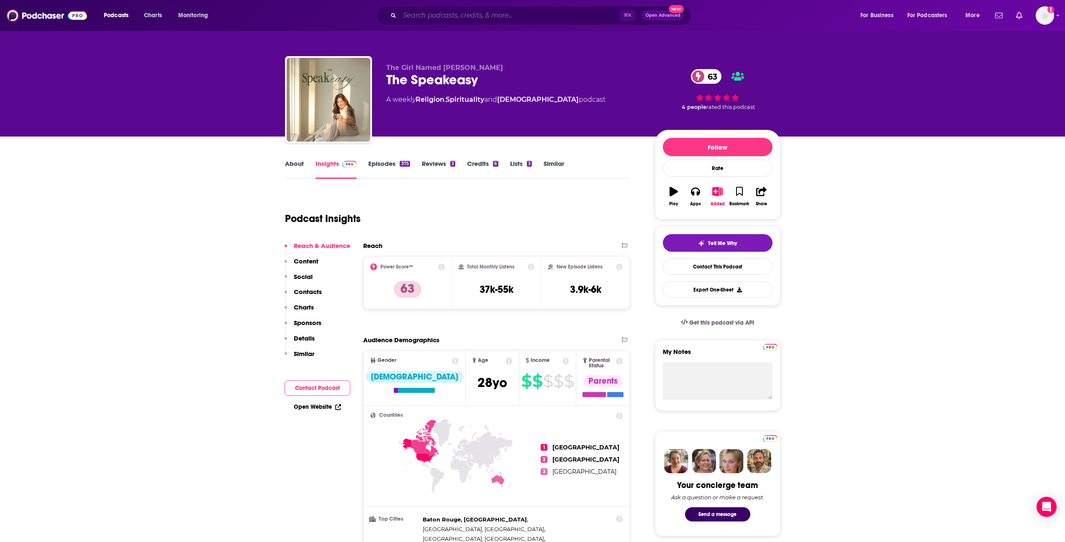
click at [487, 21] on input "Search podcasts, credits, & more..." at bounding box center [510, 15] width 220 height 13
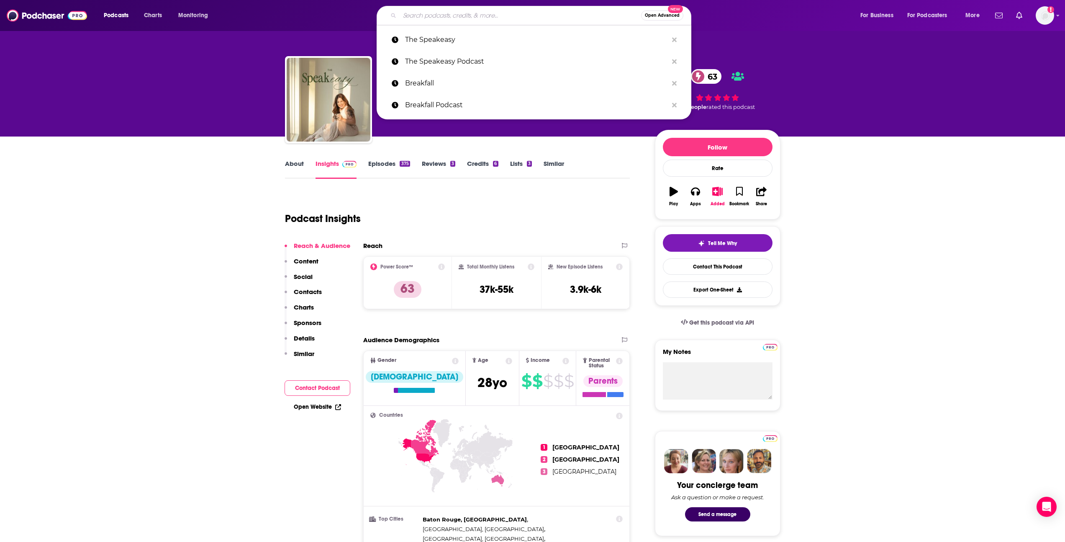
paste input "Man Within"
type input "Man Within"
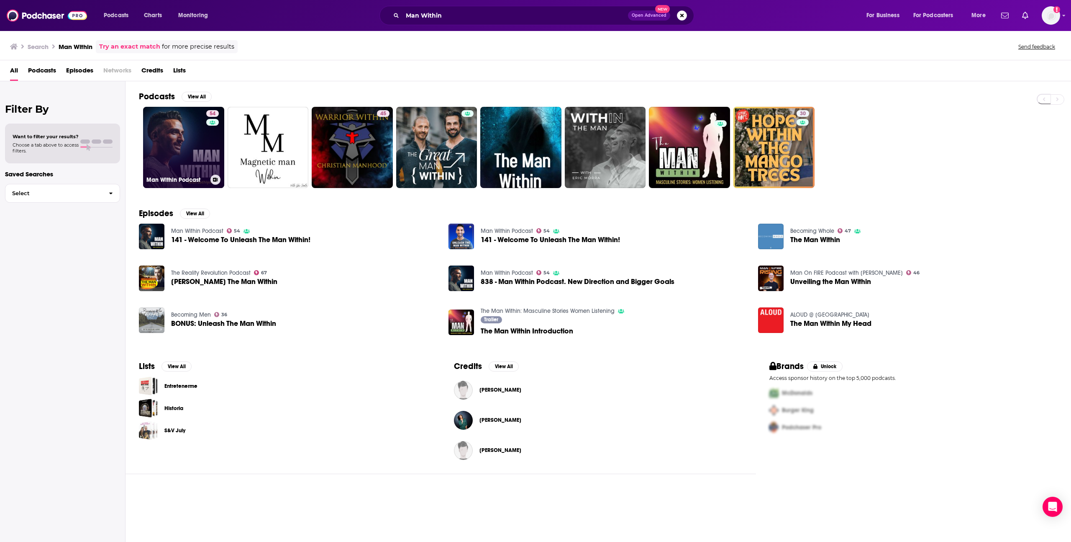
click at [187, 149] on link "54 Man Within Podcast" at bounding box center [183, 147] width 81 height 81
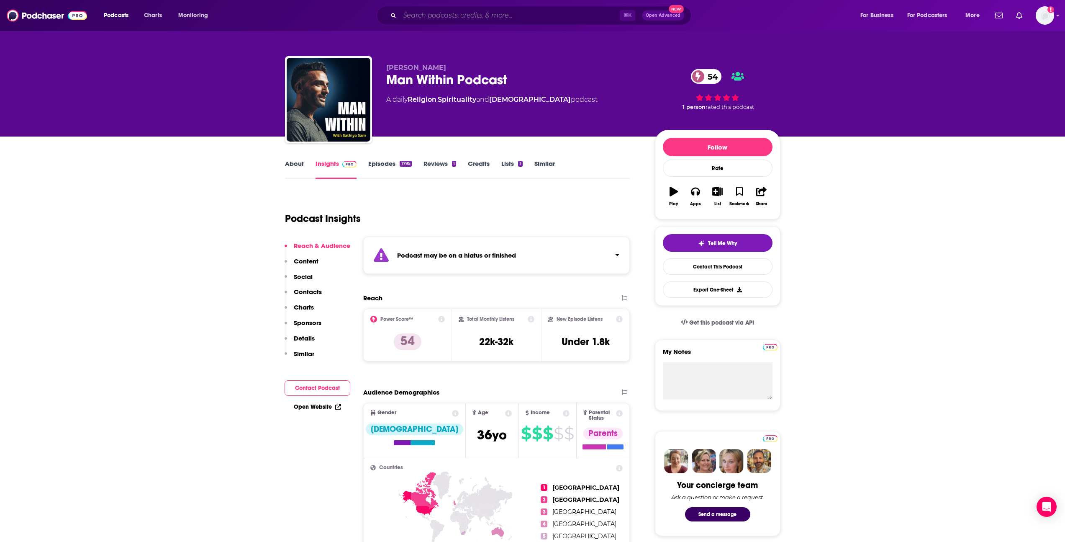
click at [407, 13] on input "Search podcasts, credits, & more..." at bounding box center [510, 15] width 220 height 13
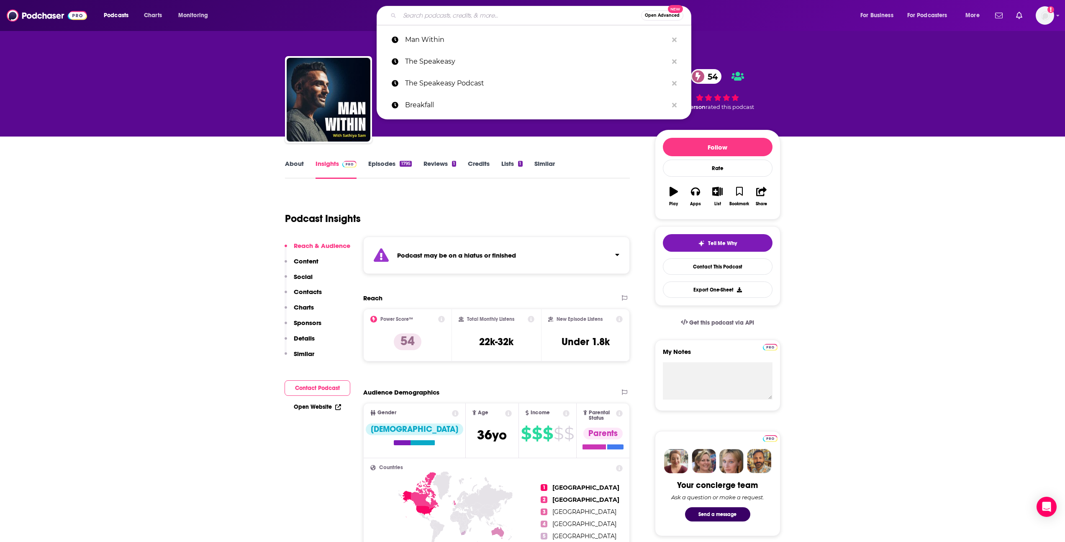
paste input "Undaunted Life"
type input "Undaunted Life"
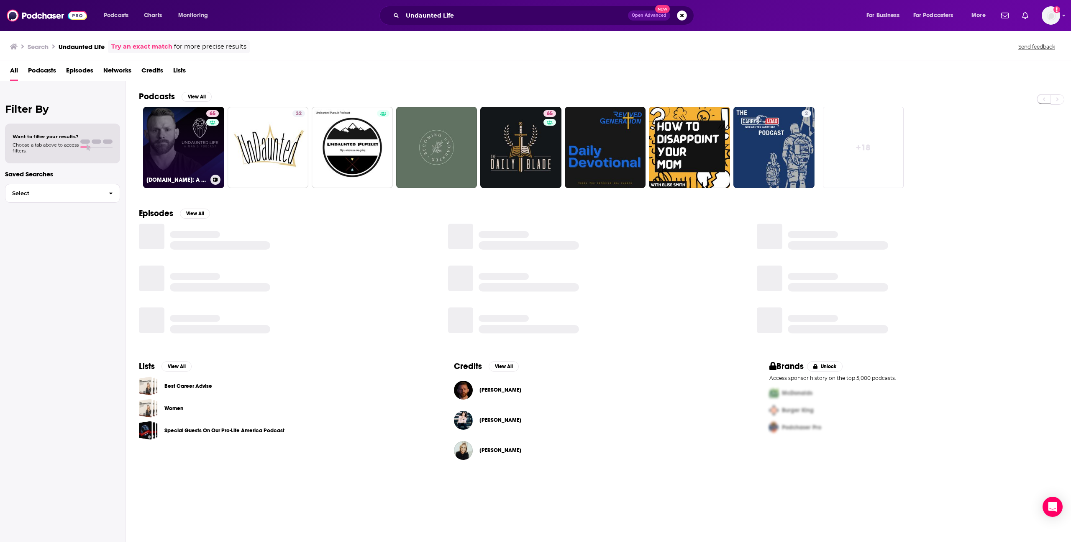
click at [198, 156] on link "65 [DOMAIN_NAME]: A Man's Podcast by [PERSON_NAME]" at bounding box center [183, 147] width 81 height 81
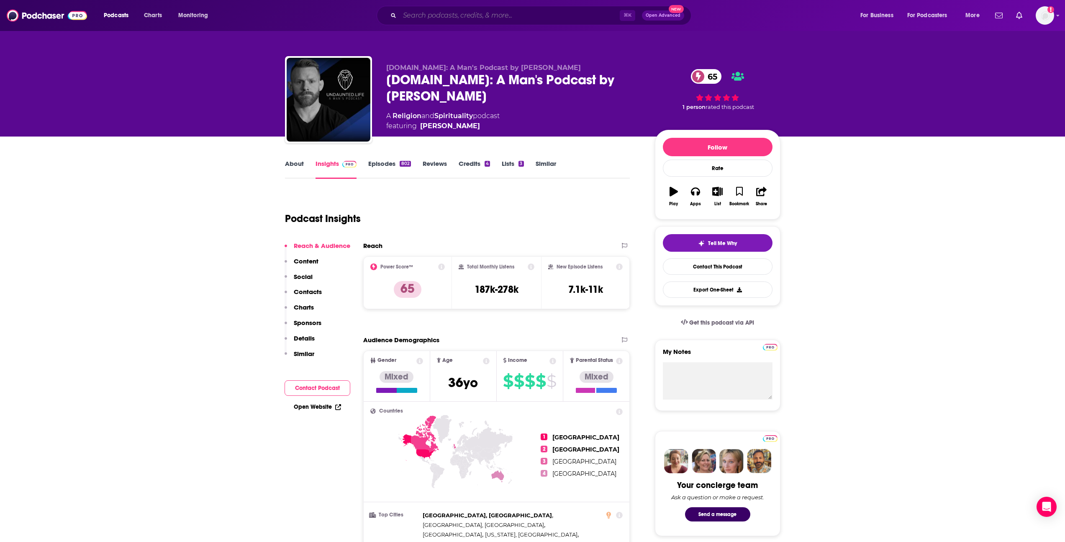
click at [562, 18] on input "Search podcasts, credits, & more..." at bounding box center [510, 15] width 220 height 13
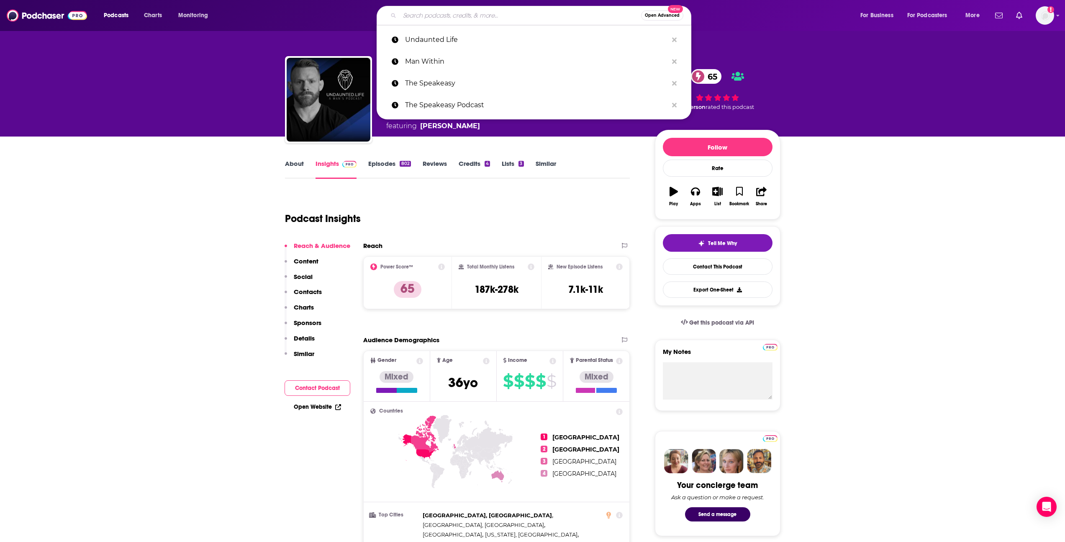
paste input "Limbitless Podcast"
type input "Limbitless Podcast"
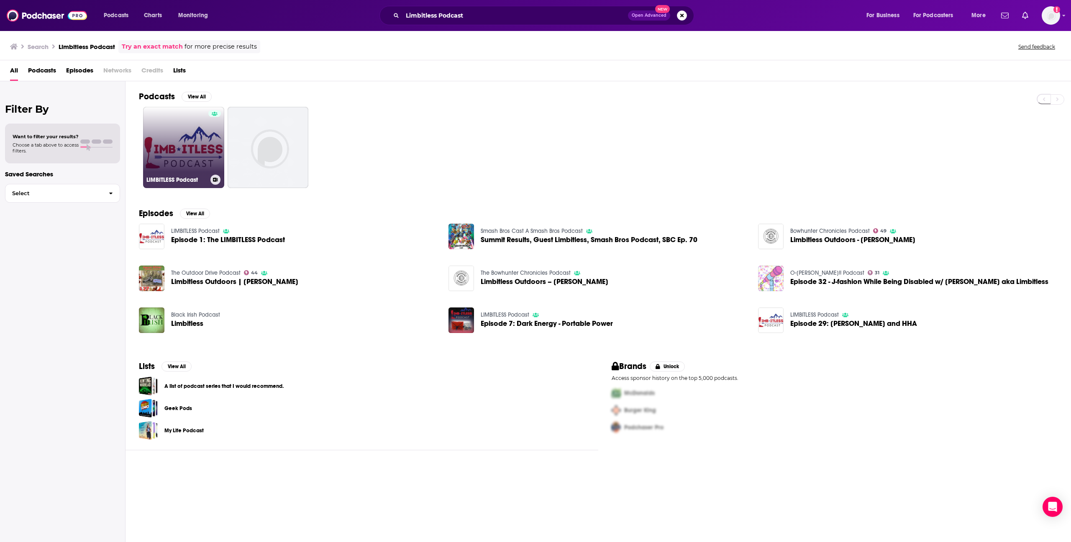
click at [184, 136] on link "LIMBITLESS Podcast" at bounding box center [183, 147] width 81 height 81
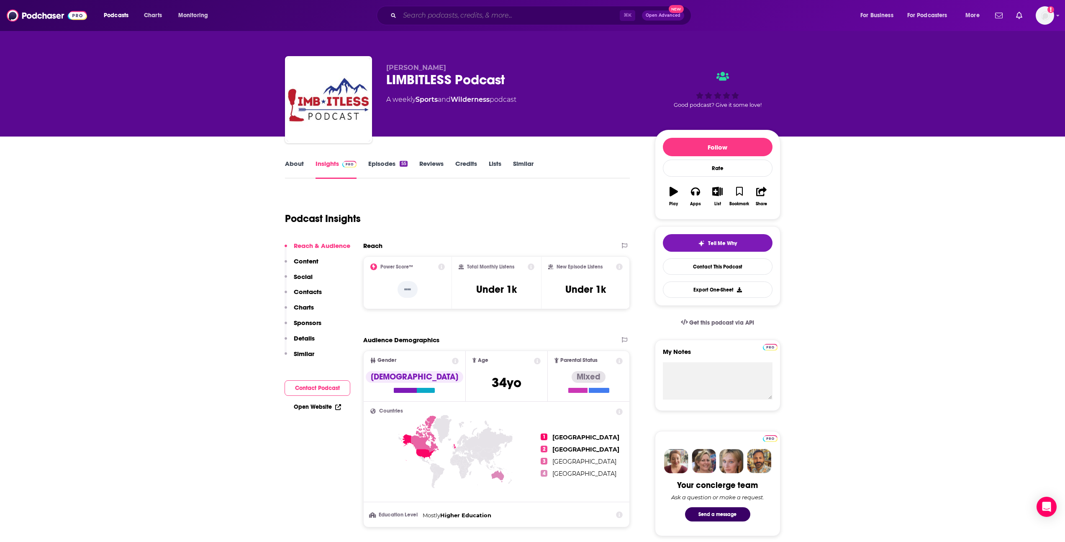
click at [428, 15] on input "Search podcasts, credits, & more..." at bounding box center [510, 15] width 220 height 13
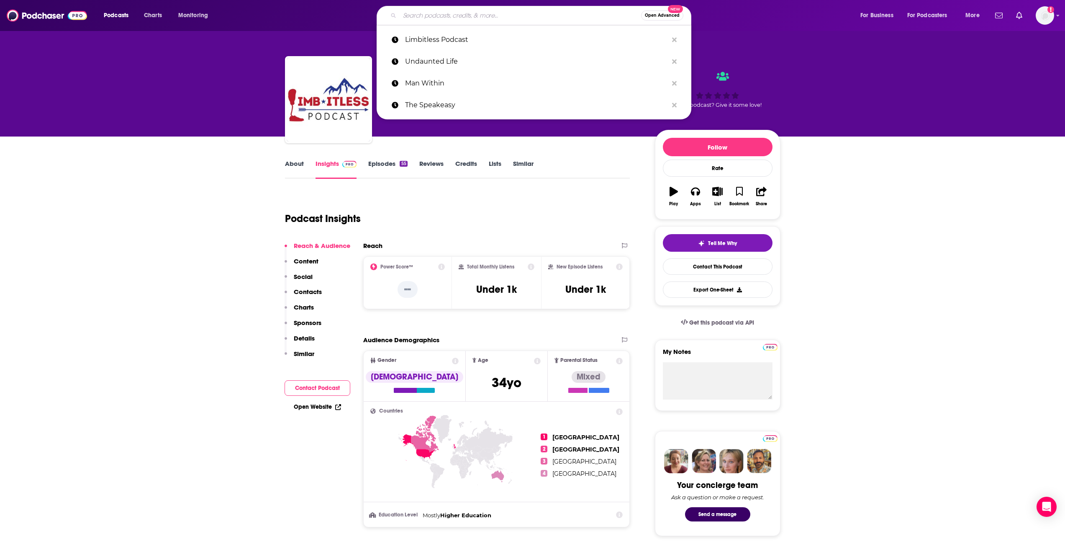
paste input "Man-up Podcast"
type input "Man-up Podcast"
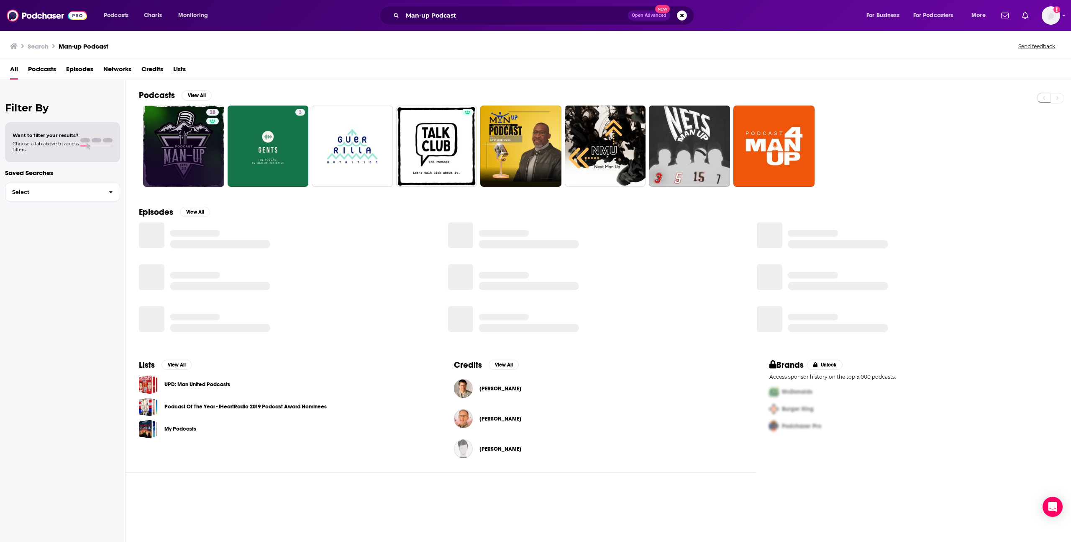
click at [192, 114] on link "28" at bounding box center [183, 145] width 81 height 81
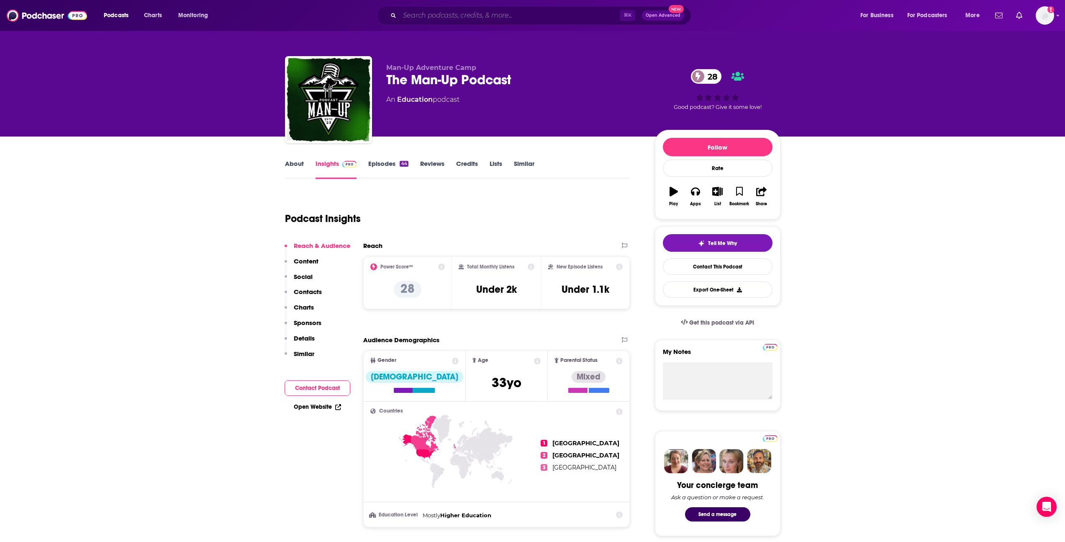
click at [415, 15] on input "Search podcasts, credits, & more..." at bounding box center [510, 15] width 220 height 13
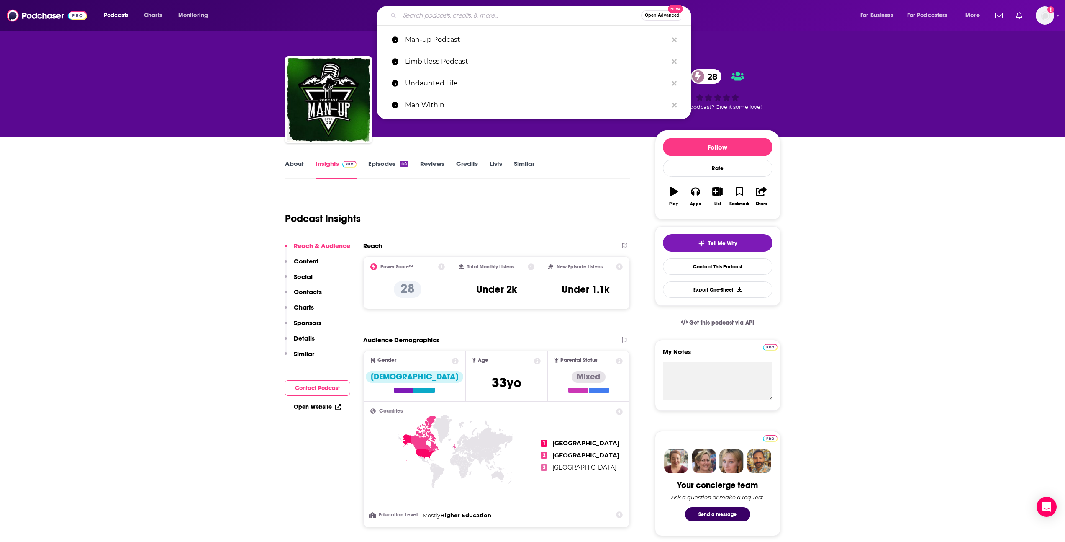
paste input "Made to Advance"
type input "Made to Advance"
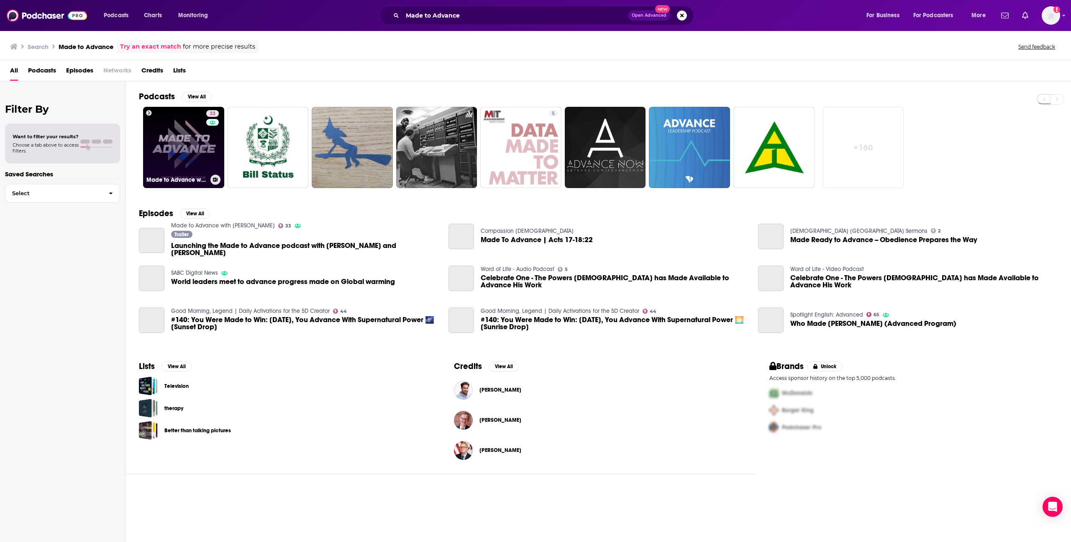
click at [215, 140] on div "33" at bounding box center [213, 142] width 15 height 64
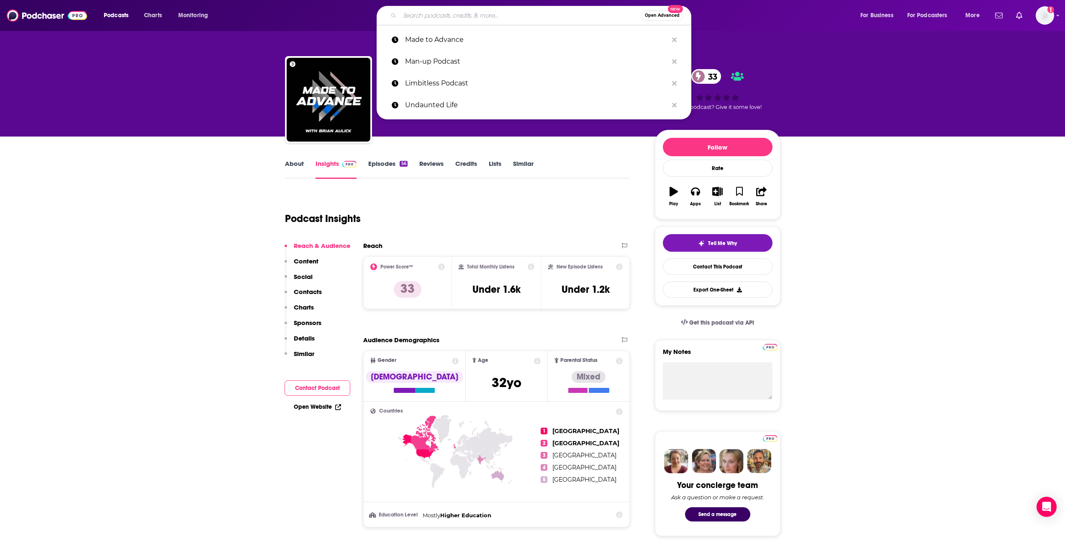
click at [413, 10] on input "Search podcasts, credits, & more..." at bounding box center [520, 15] width 241 height 13
paste input "Neighbors Podcast"
type input "Neighbors Podcast"
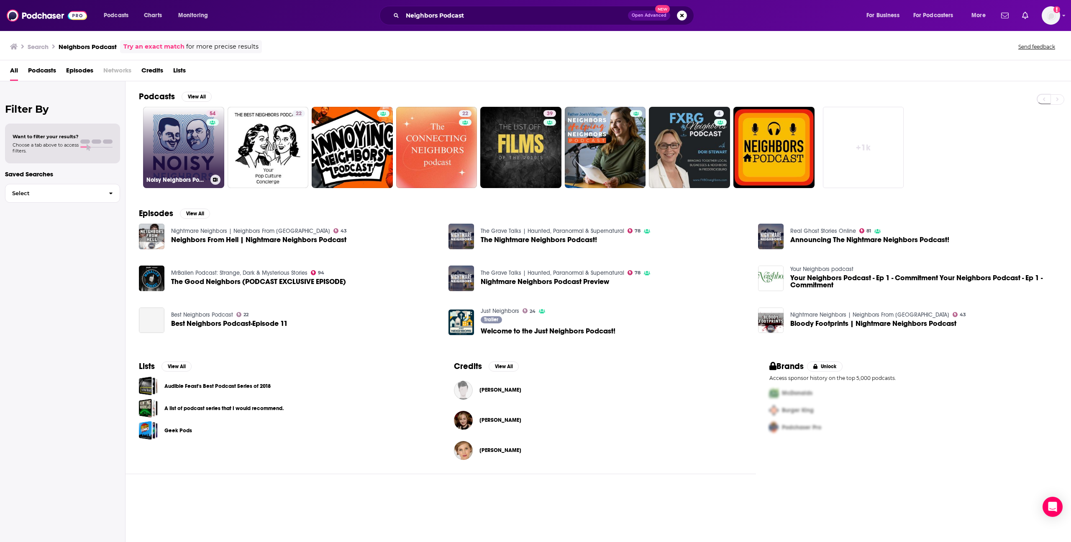
click at [182, 157] on link "54 Noisy Neighbors Podcast - [GEOGRAPHIC_DATA]" at bounding box center [183, 147] width 81 height 81
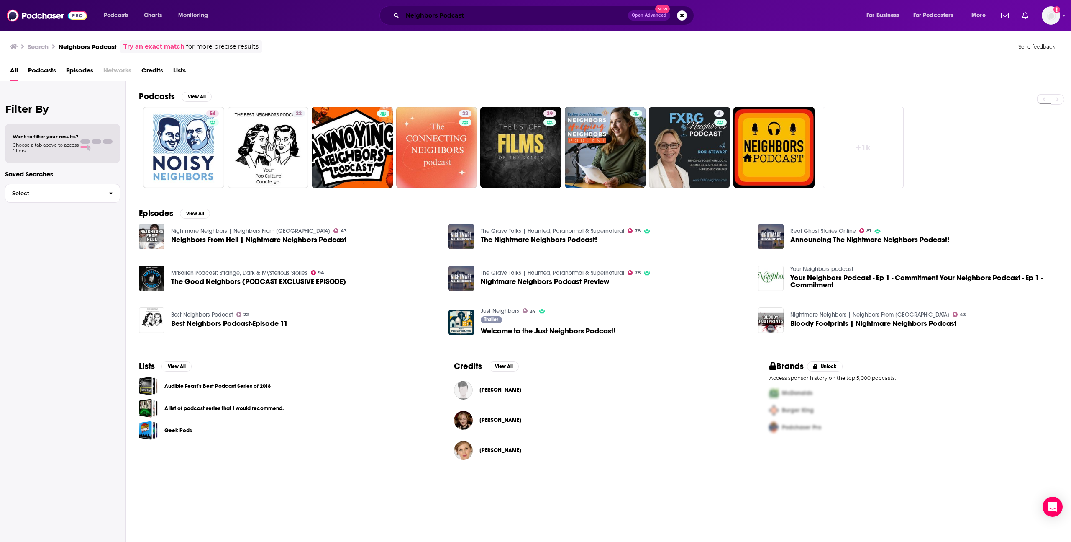
click at [457, 10] on input "Neighbors Podcast" at bounding box center [516, 15] width 226 height 13
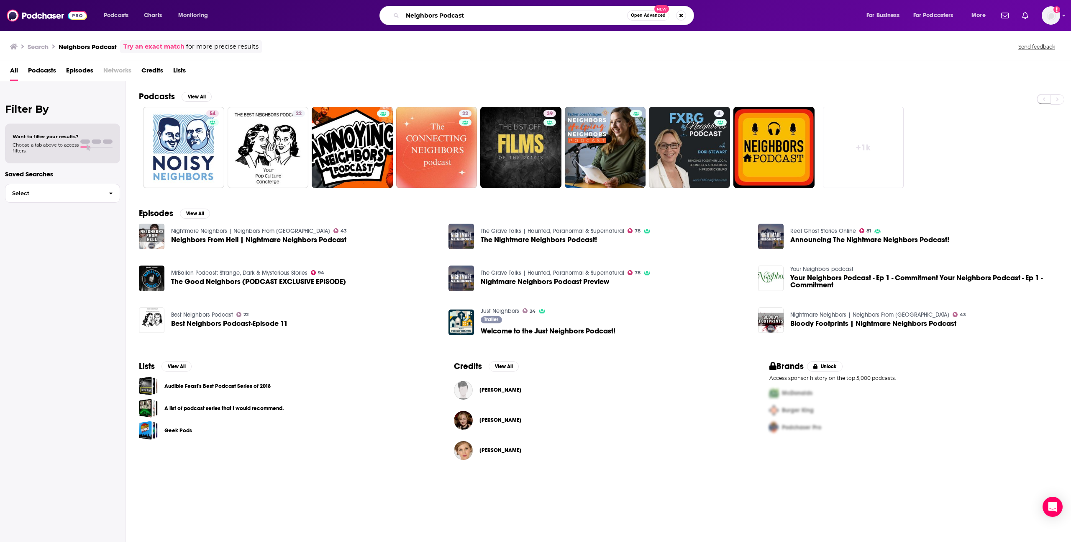
click at [457, 11] on input "Neighbors Podcast" at bounding box center [515, 15] width 225 height 13
click at [457, 16] on input "Neighbors Podcast" at bounding box center [515, 15] width 225 height 13
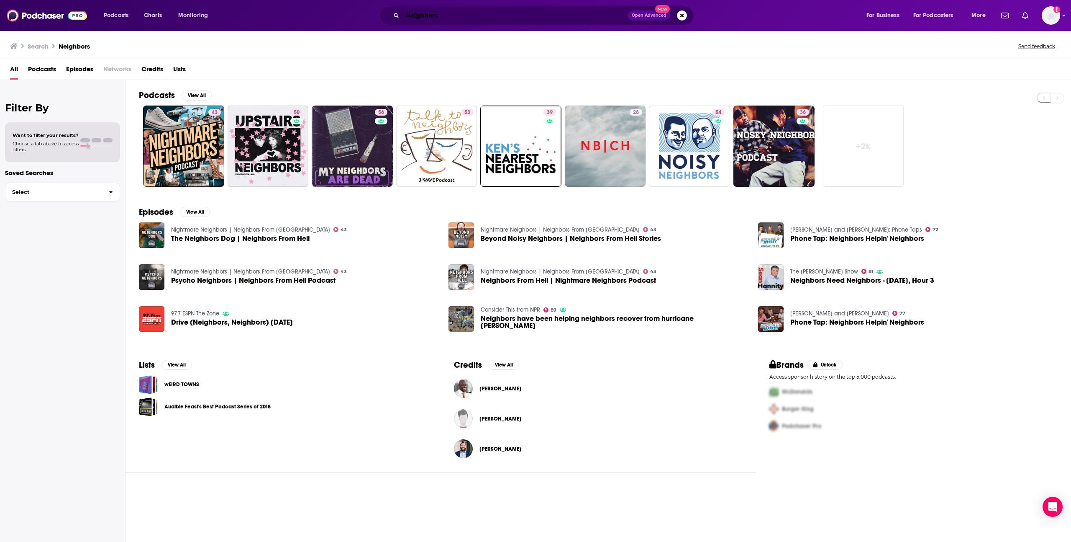
click at [459, 18] on input "Neighbors" at bounding box center [516, 15] width 226 height 13
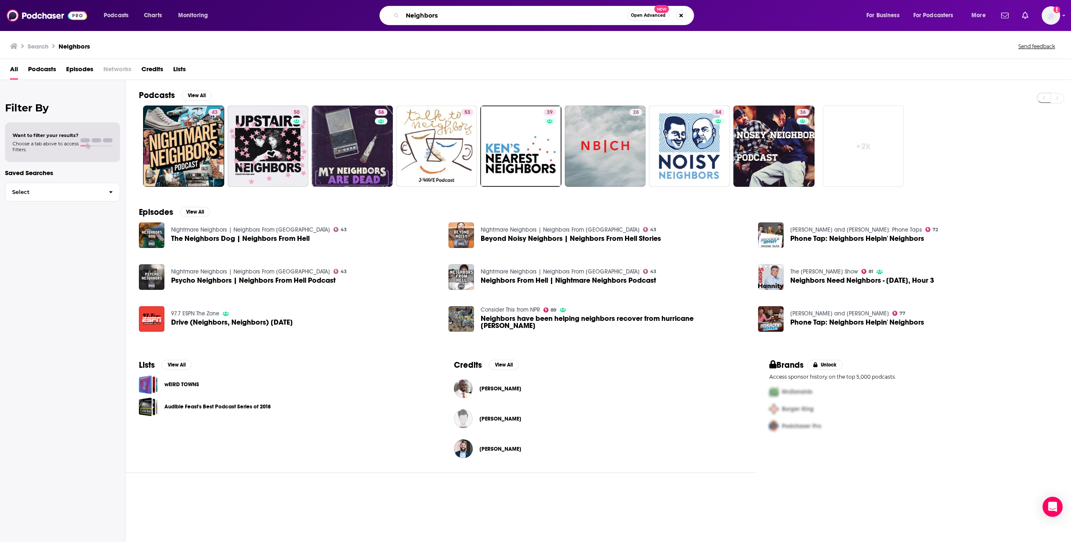
click at [459, 18] on input "Neighbors" at bounding box center [515, 15] width 225 height 13
paste input "[PERSON_NAME]"
type input "[PERSON_NAME]"
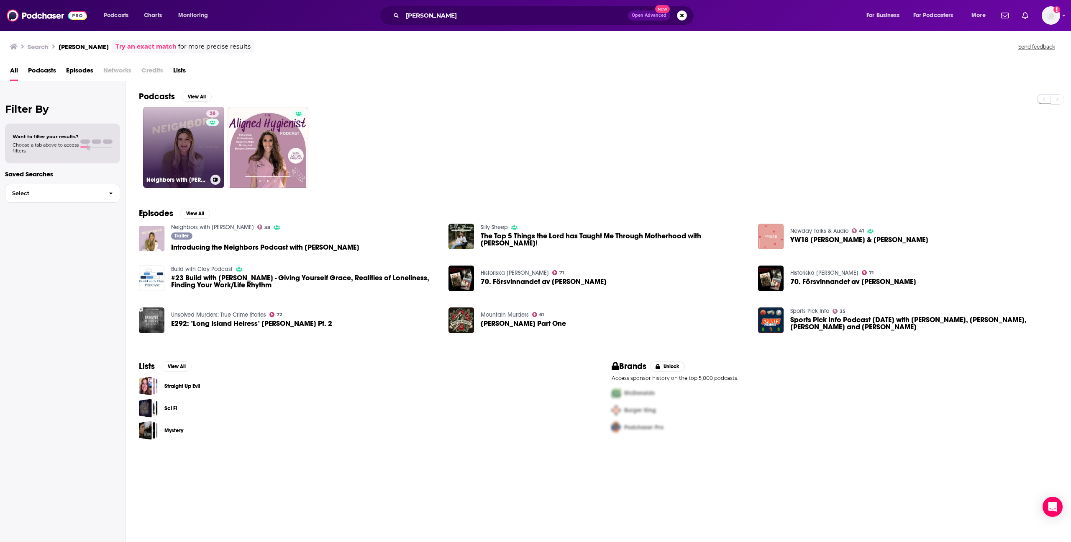
click at [186, 133] on link "38 Neighbors with [PERSON_NAME]" at bounding box center [183, 147] width 81 height 81
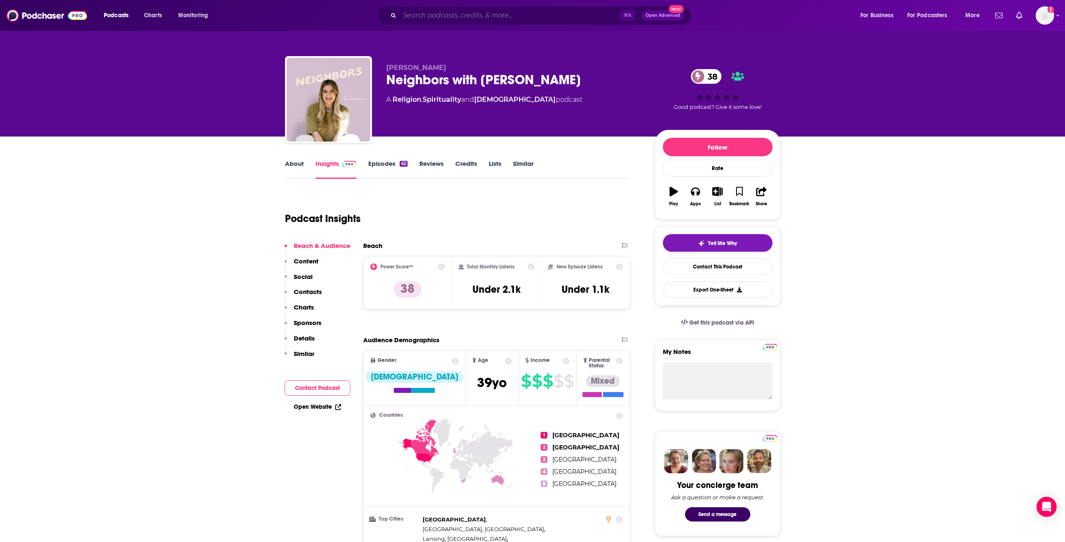
click at [455, 12] on input "Search podcasts, credits, & more..." at bounding box center [510, 15] width 220 height 13
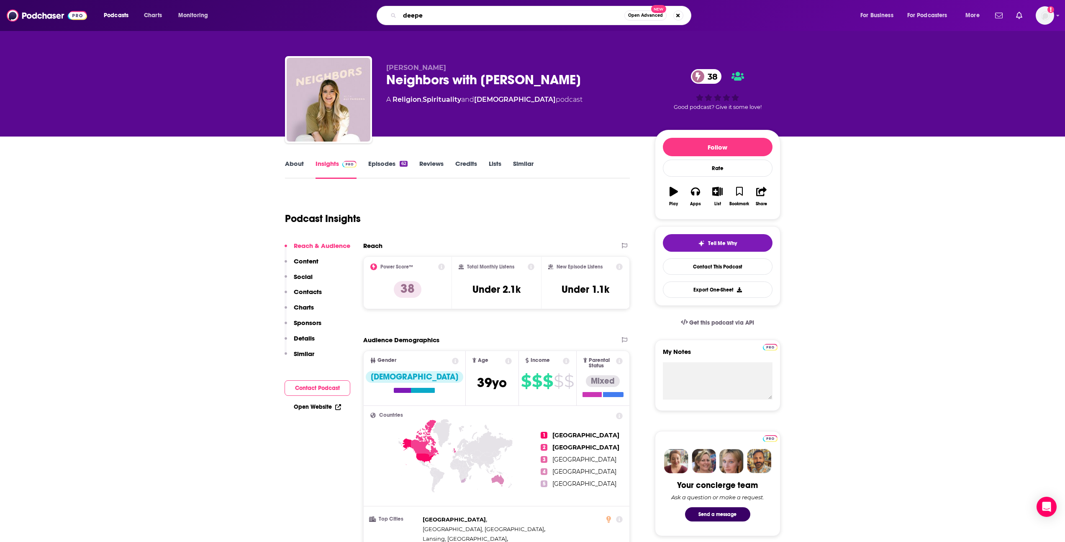
type input "deepen"
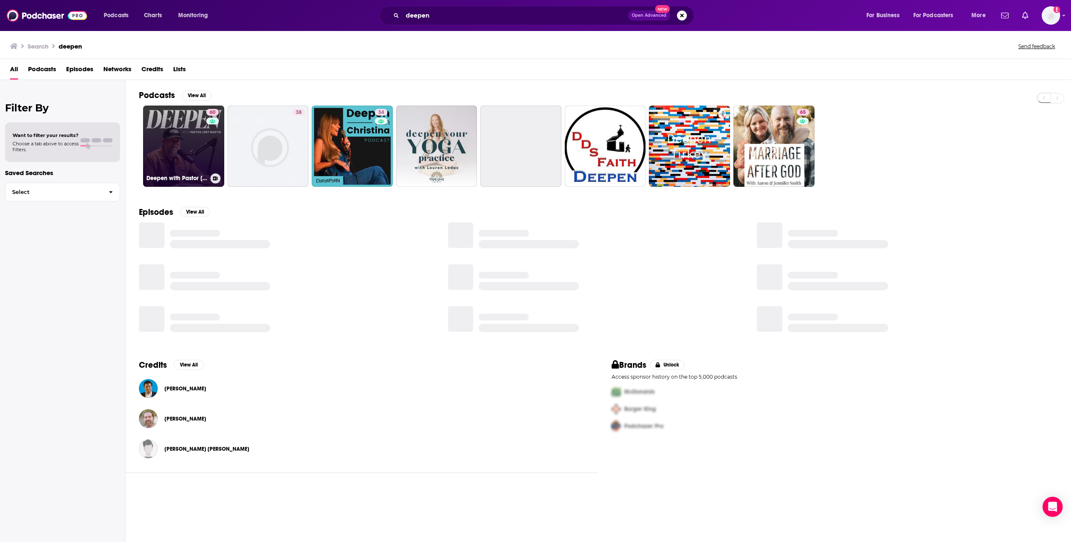
click at [198, 154] on link "60 Deepen with Pastor [PERSON_NAME]" at bounding box center [183, 145] width 81 height 81
